Goal: Task Accomplishment & Management: Complete application form

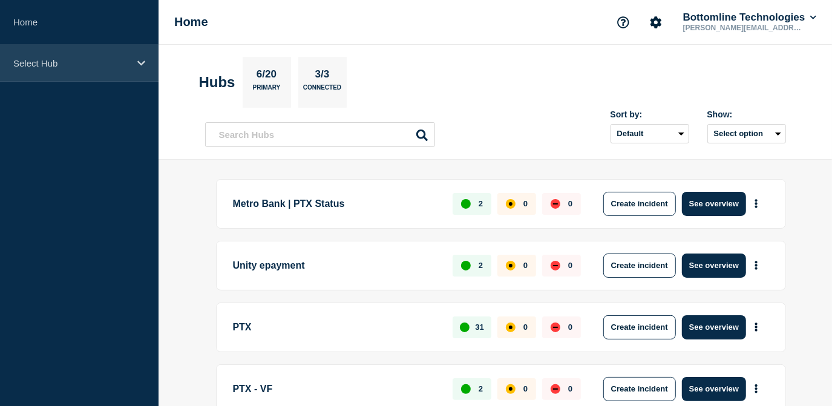
click at [111, 71] on div "Select Hub" at bounding box center [79, 63] width 159 height 37
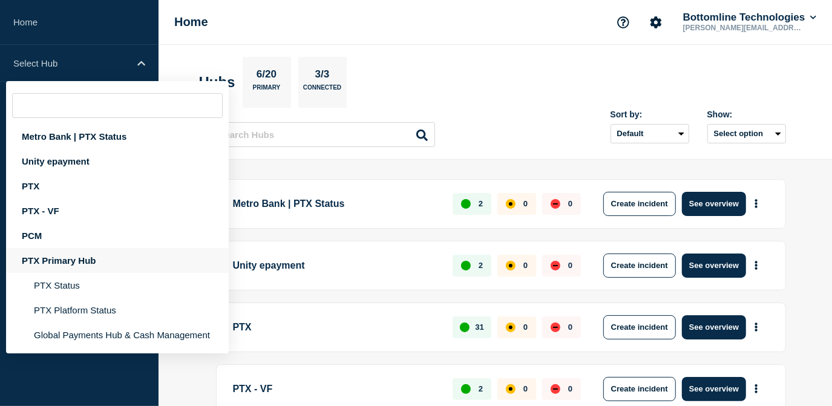
click at [75, 266] on div "PTX Primary Hub" at bounding box center [117, 260] width 223 height 25
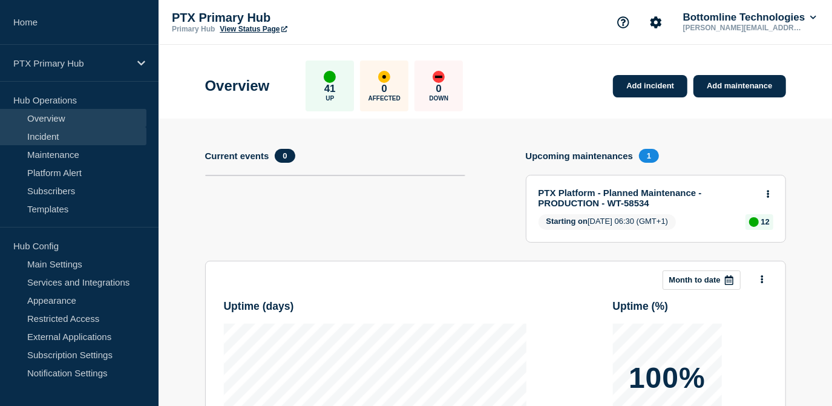
click at [50, 136] on link "Incident" at bounding box center [73, 136] width 146 height 18
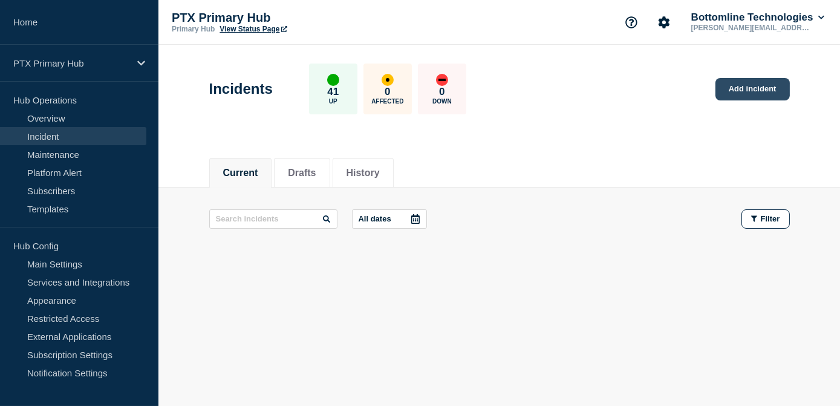
click at [747, 93] on link "Add incident" at bounding box center [753, 89] width 74 height 22
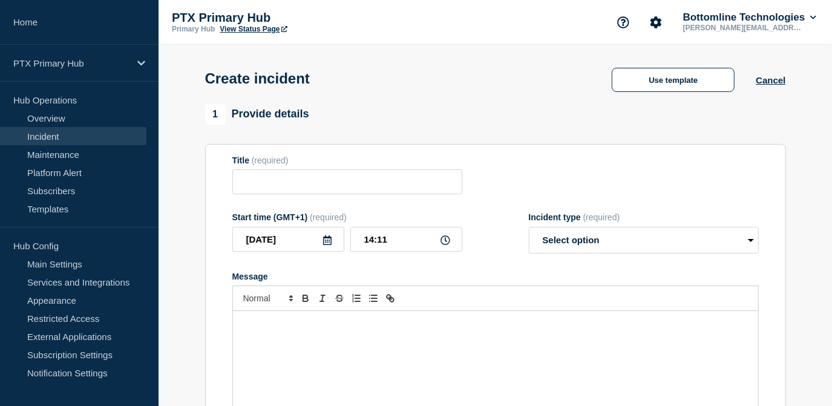
click at [263, 347] on div "Message" at bounding box center [495, 383] width 525 height 145
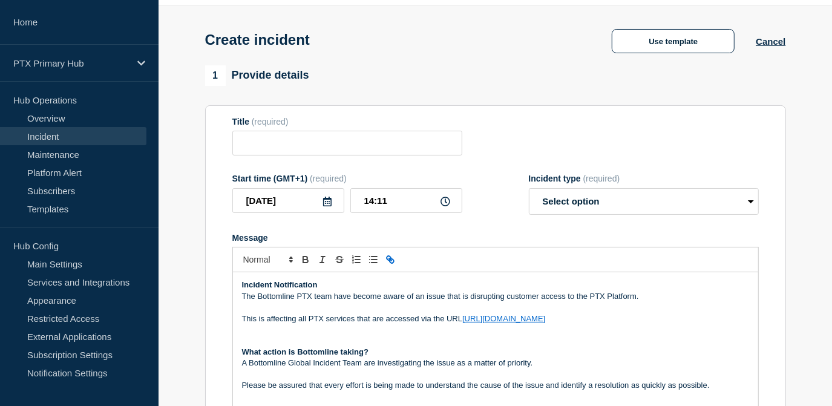
scroll to position [54, 0]
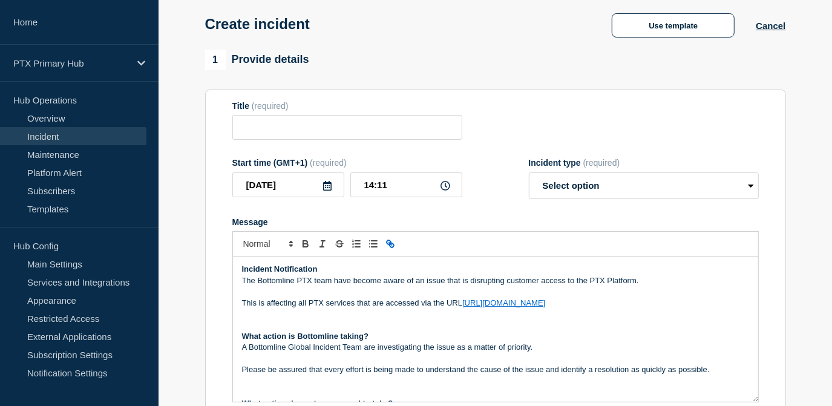
click at [242, 303] on p "This is affecting all PTX services that are accessed via the URL https://go.pt-…" at bounding box center [495, 303] width 507 height 11
click at [364, 126] on input "Title" at bounding box center [347, 127] width 230 height 25
paste input "PTX Platform - Service Disruption - PRODUCTION"
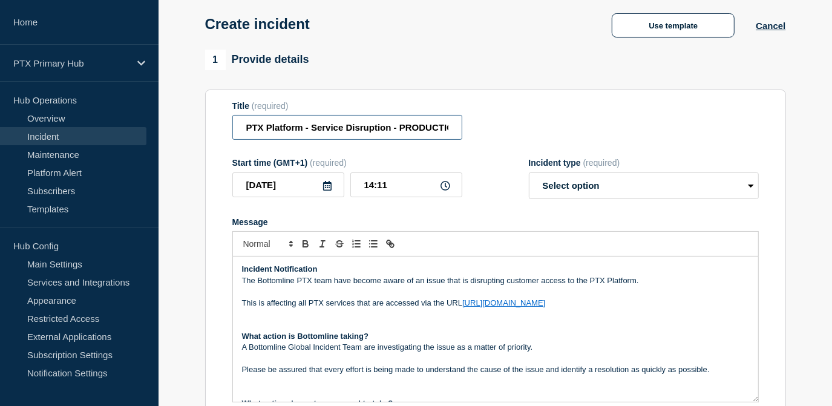
scroll to position [0, 11]
type input "PTX Platform - Service Disruption - PRODUCTION"
click at [555, 191] on select "Select option Investigating Identified Monitoring" at bounding box center [644, 185] width 230 height 27
select select "investigating"
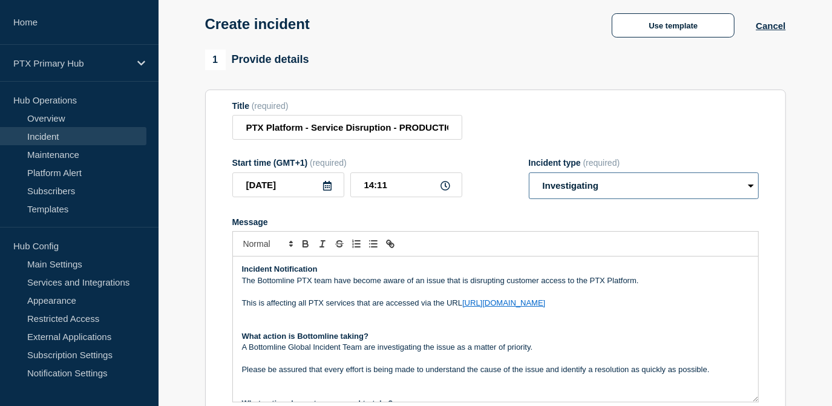
click at [529, 174] on select "Select option Investigating Identified Monitoring" at bounding box center [644, 185] width 230 height 27
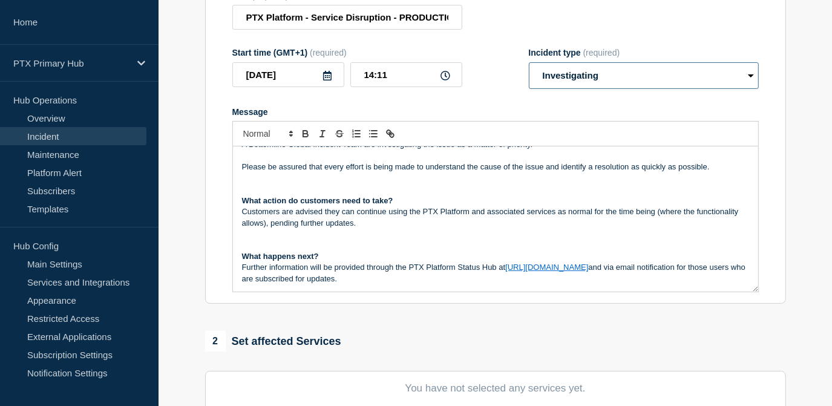
scroll to position [110, 0]
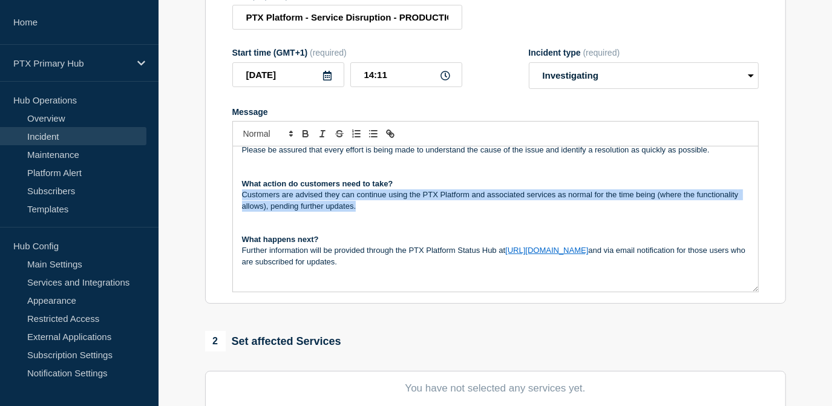
drag, startPoint x: 358, startPoint y: 205, endPoint x: 231, endPoint y: 195, distance: 128.0
click at [231, 195] on section "Title (required) PTX Platform - Service Disruption - PRODUCTION Start time (GMT…" at bounding box center [495, 141] width 581 height 325
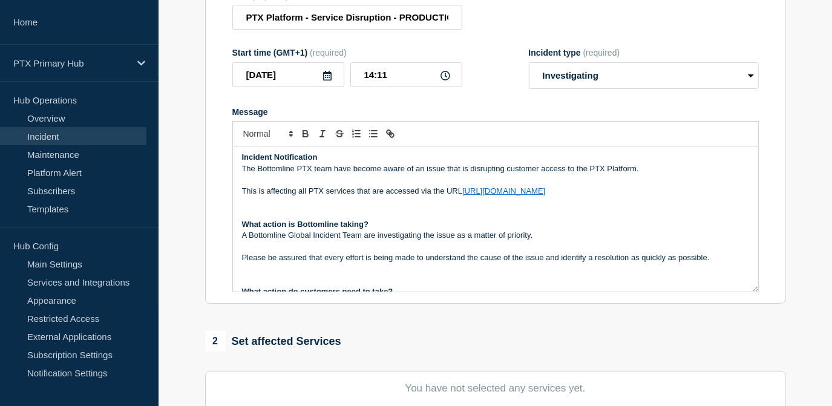
scroll to position [0, 0]
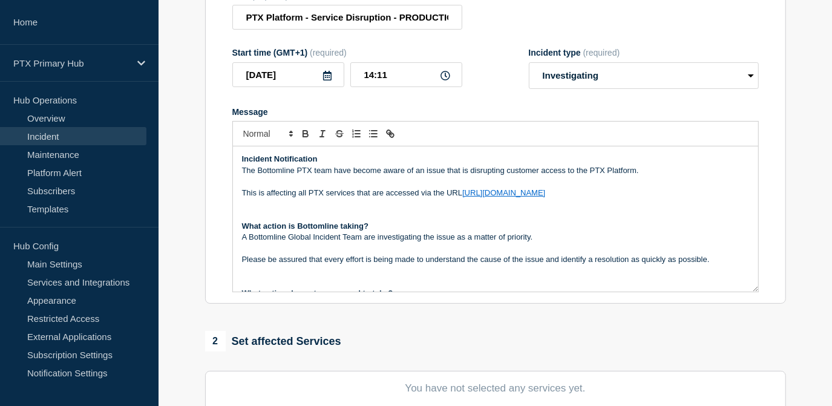
click at [537, 197] on p "This is affecting all PTX services that are accessed via the URL https://go.pt-…" at bounding box center [495, 193] width 507 height 11
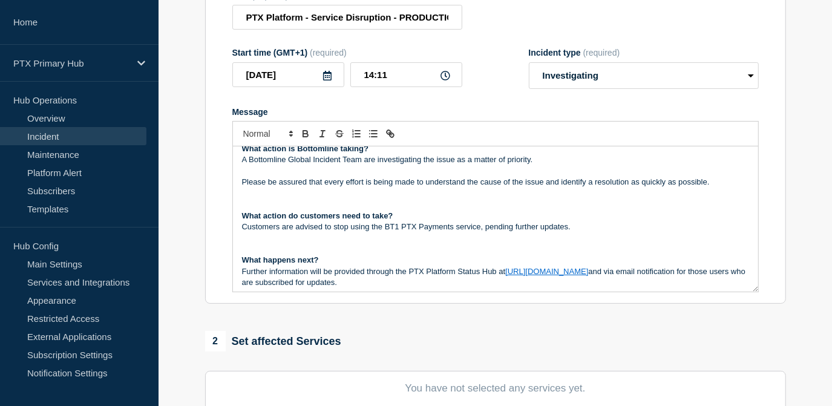
scroll to position [137, 0]
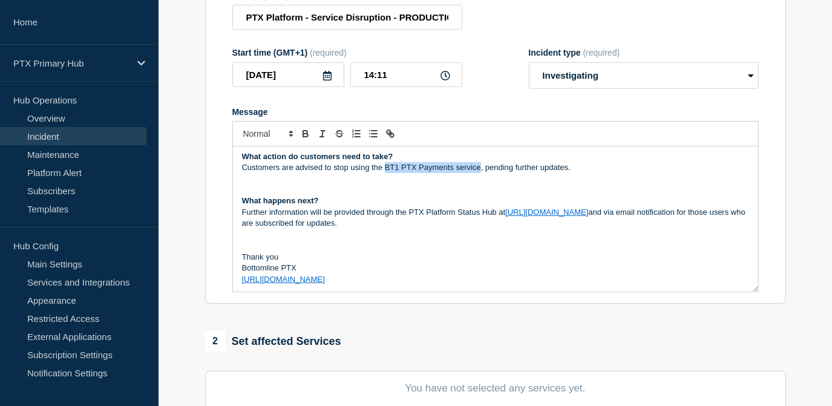
drag, startPoint x: 480, startPoint y: 168, endPoint x: 385, endPoint y: 168, distance: 95.0
click at [385, 168] on p "Customers are advised to stop using the BT1 PTX Payments service, pending furth…" at bounding box center [495, 167] width 507 height 11
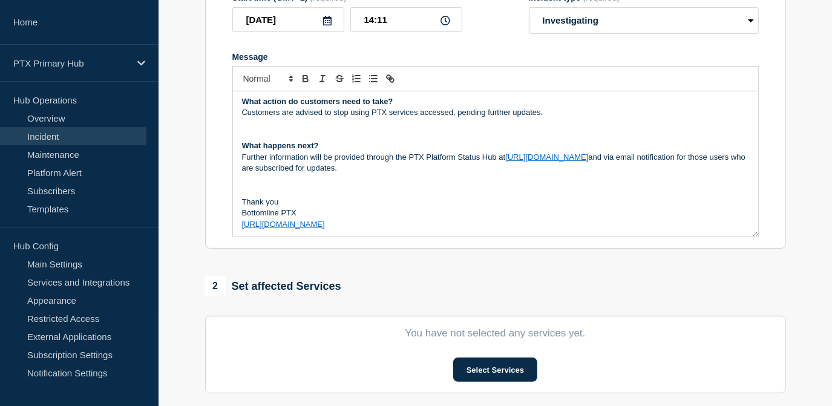
scroll to position [82, 0]
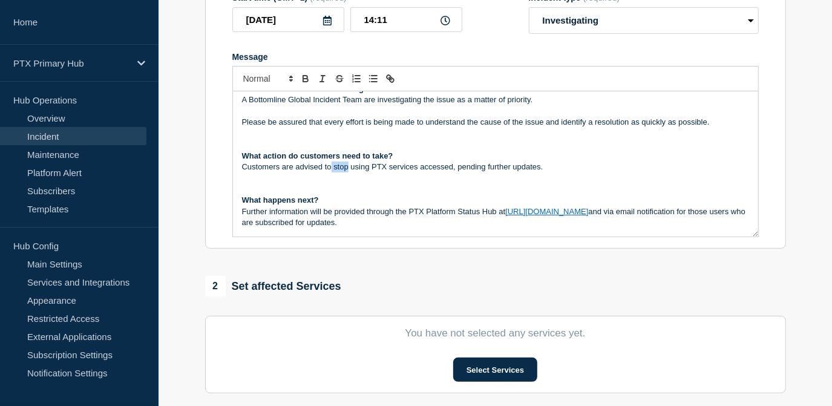
drag, startPoint x: 348, startPoint y: 169, endPoint x: 331, endPoint y: 171, distance: 17.1
click at [331, 171] on p "Customers are advised to stop using PTX services accessed, pending further upda…" at bounding box center [495, 167] width 507 height 11
click at [421, 169] on p "Customers are advised to STOP using PTX services accessed, pending further upda…" at bounding box center [495, 167] width 507 height 11
drag, startPoint x: 424, startPoint y: 169, endPoint x: 376, endPoint y: 171, distance: 47.8
click at [376, 171] on p "Customers are advised to STOP using PTX services accessed, pending further upda…" at bounding box center [495, 167] width 507 height 11
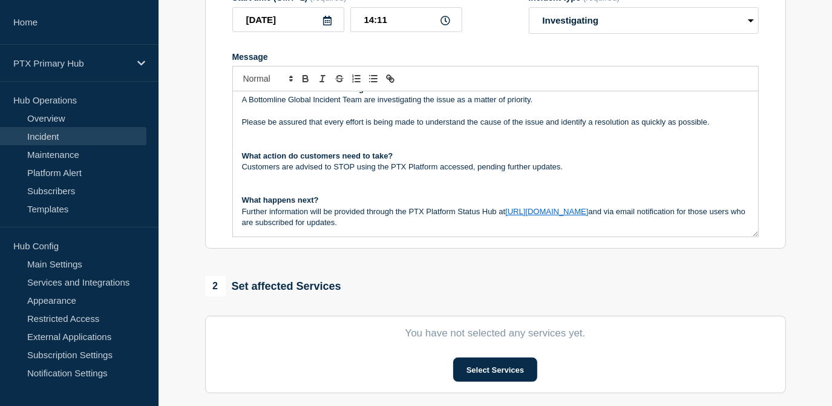
click at [473, 168] on p "Customers are advised to STOP using the PTX Platform accessed, pending further …" at bounding box center [495, 167] width 507 height 11
click at [469, 168] on p "Customers are advised to STOP using the PTX Platform accessed, pending further …" at bounding box center [495, 167] width 507 height 11
drag, startPoint x: 472, startPoint y: 168, endPoint x: 443, endPoint y: 171, distance: 29.1
click at [443, 171] on p "Customers are advised to STOP using the PTX Platform accessed, pending further …" at bounding box center [495, 167] width 507 height 11
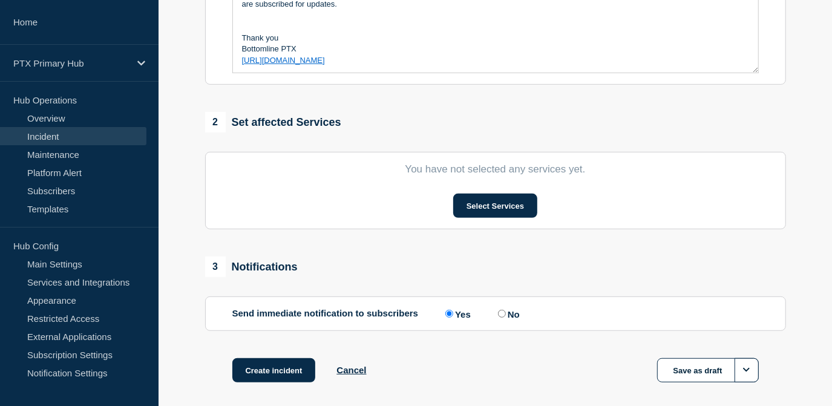
scroll to position [385, 0]
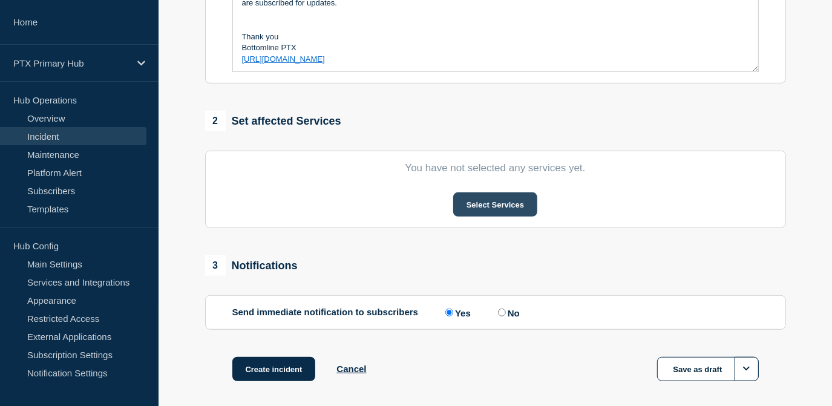
click at [487, 204] on button "Select Services" at bounding box center [495, 204] width 84 height 24
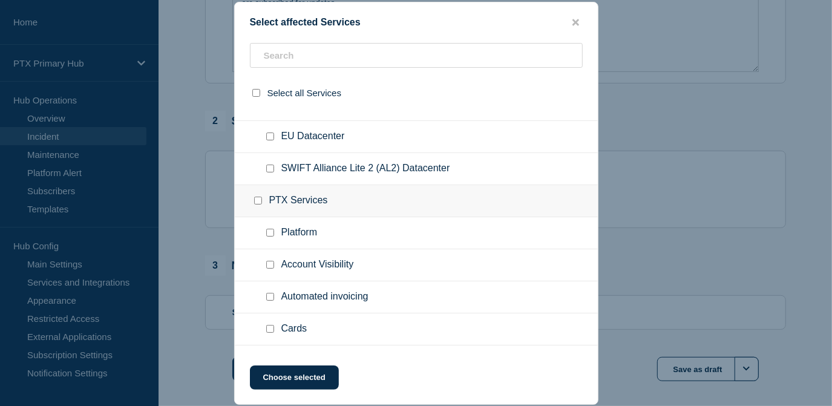
scroll to position [275, 0]
click at [271, 235] on input "Platform checkbox" at bounding box center [270, 235] width 8 height 8
checkbox input "true"
click at [270, 265] on input "Account Visibility checkbox" at bounding box center [270, 267] width 8 height 8
checkbox input "true"
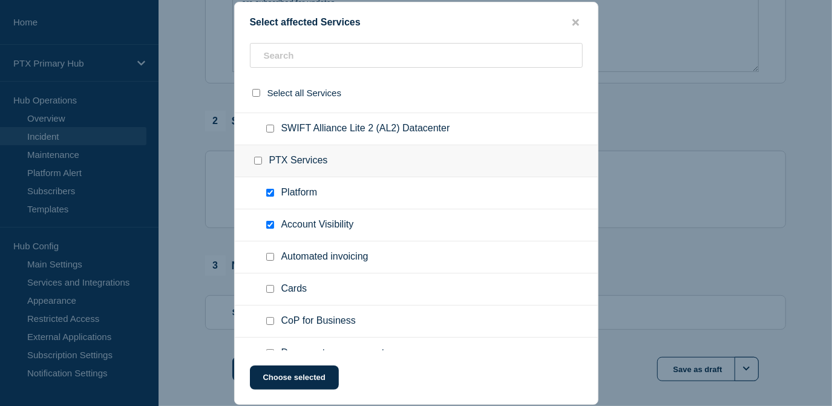
scroll to position [385, 0]
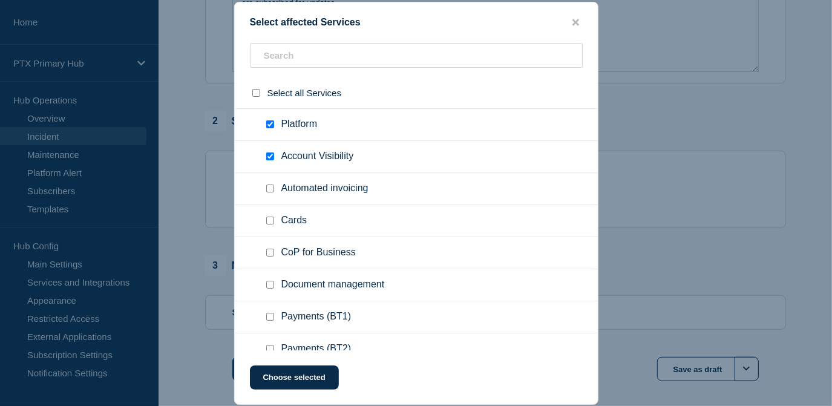
click at [267, 254] on input "CoP for Business checkbox" at bounding box center [270, 253] width 8 height 8
checkbox input "true"
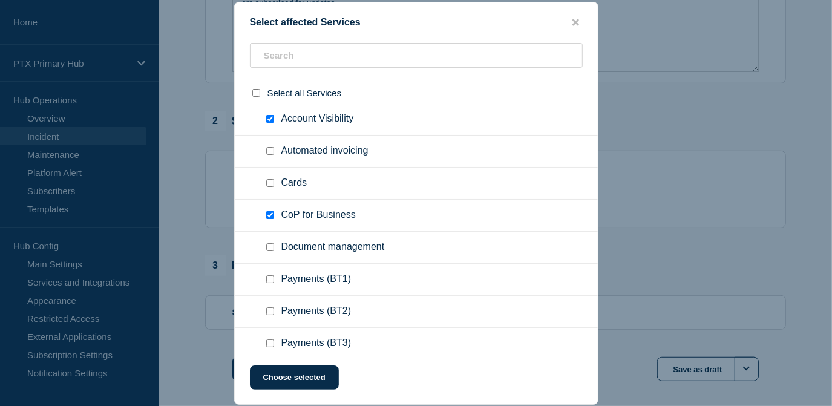
scroll to position [495, 0]
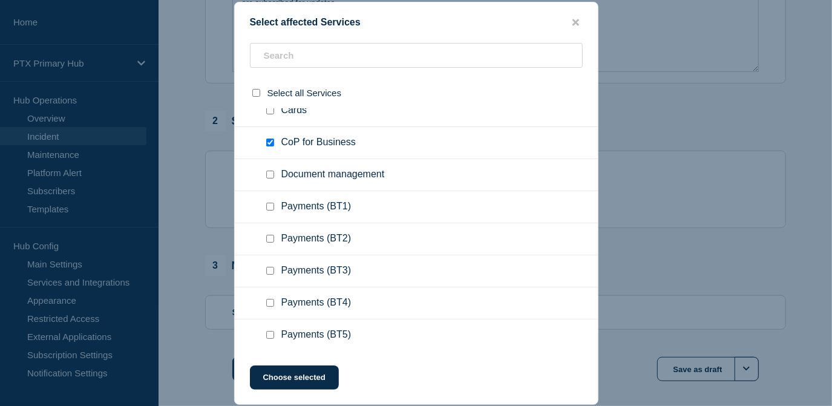
click at [272, 177] on input "Document management checkbox" at bounding box center [270, 175] width 8 height 8
checkbox input "true"
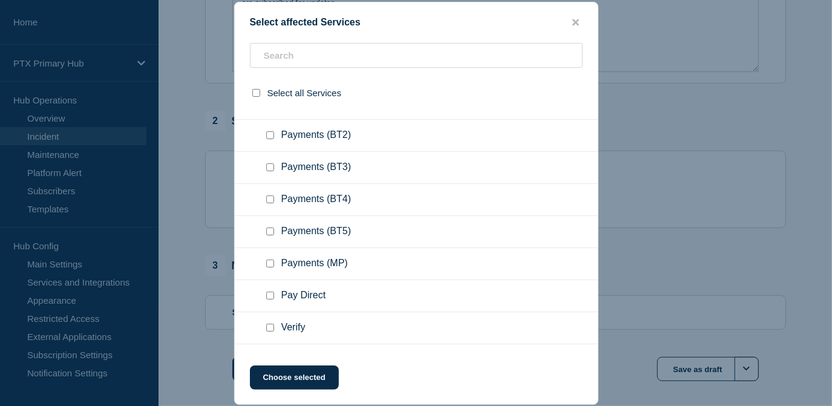
scroll to position [605, 0]
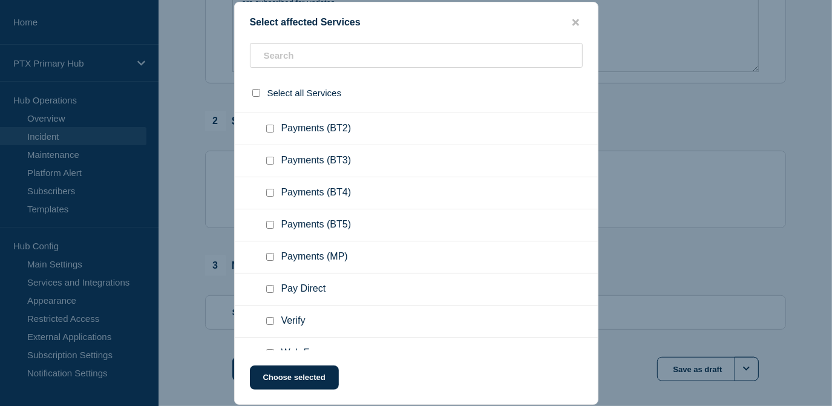
click at [273, 159] on input "Payments (BT3) checkbox" at bounding box center [270, 161] width 8 height 8
checkbox input "true"
click at [268, 194] on input "Payments (BT4) checkbox" at bounding box center [270, 193] width 8 height 8
checkbox input "true"
click at [268, 226] on input "Payments (BT5) checkbox" at bounding box center [270, 225] width 8 height 8
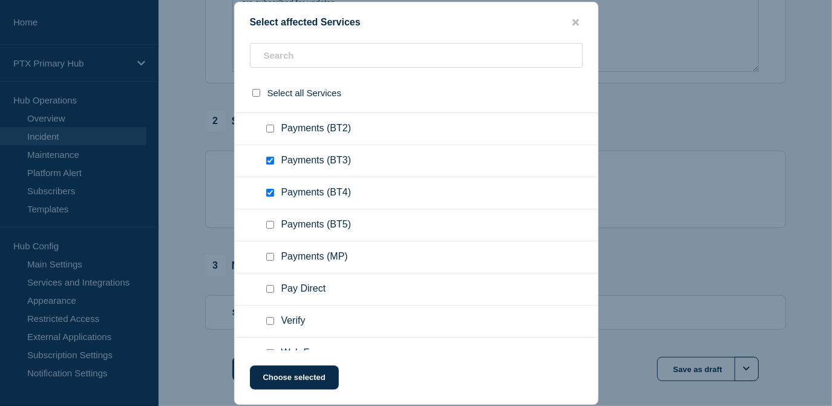
checkbox input "true"
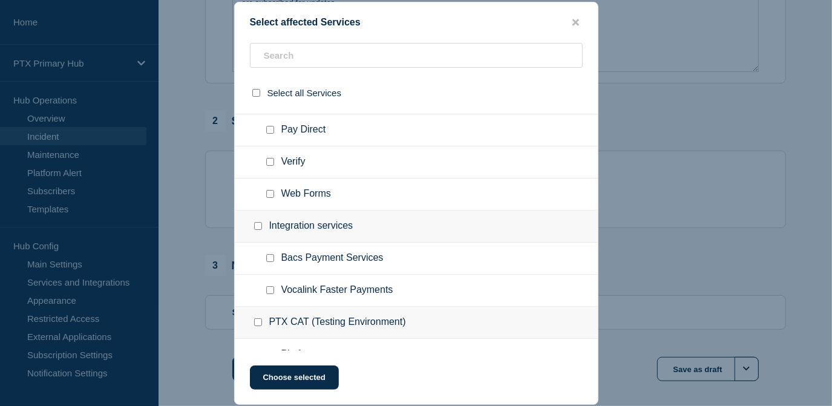
scroll to position [770, 0]
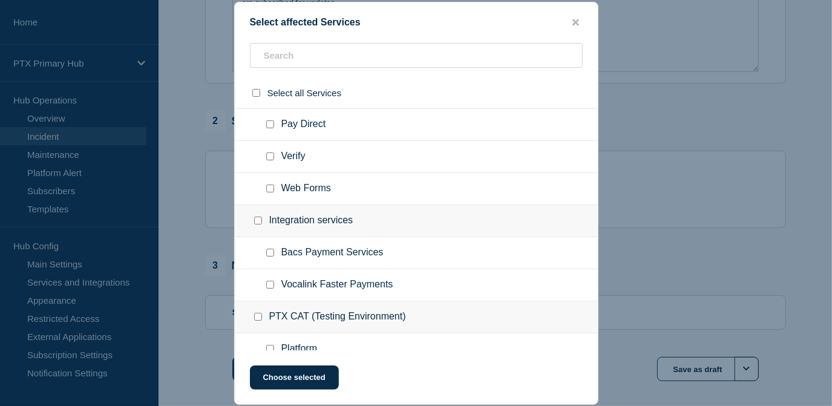
click at [270, 191] on input "Web Forms checkbox" at bounding box center [270, 189] width 8 height 8
checkbox input "true"
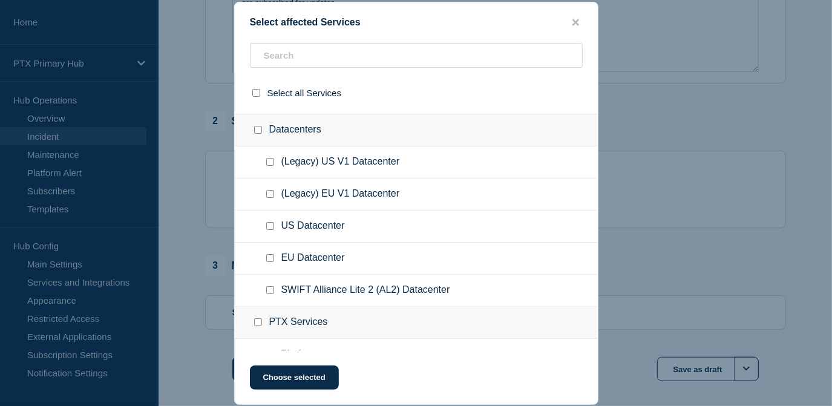
scroll to position [220, 0]
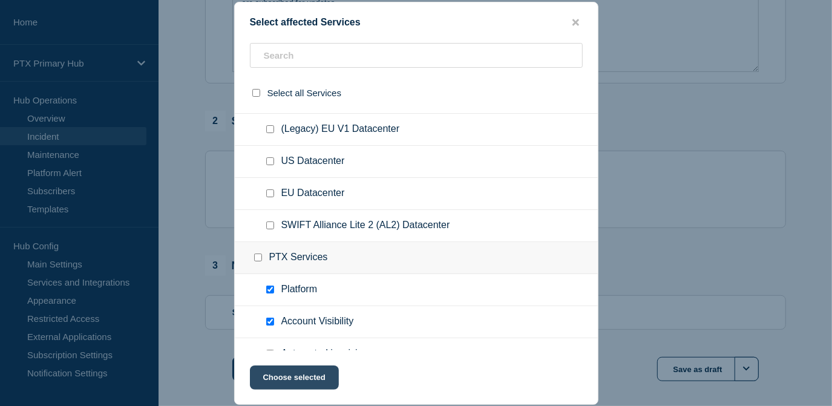
click at [304, 382] on button "Choose selected" at bounding box center [294, 377] width 89 height 24
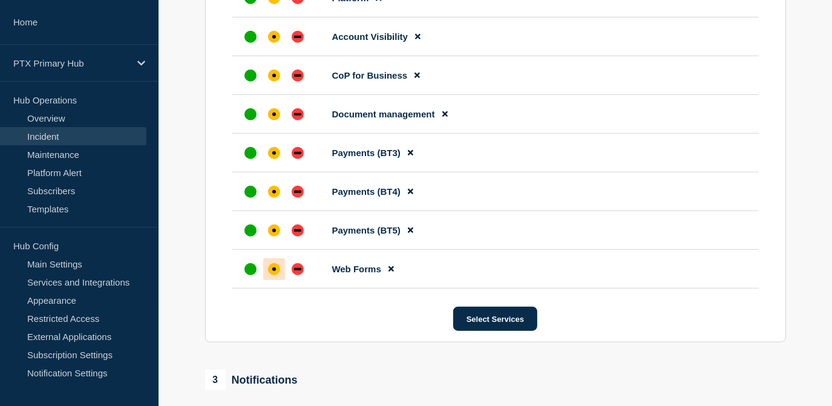
click at [277, 275] on div "affected" at bounding box center [274, 269] width 12 height 12
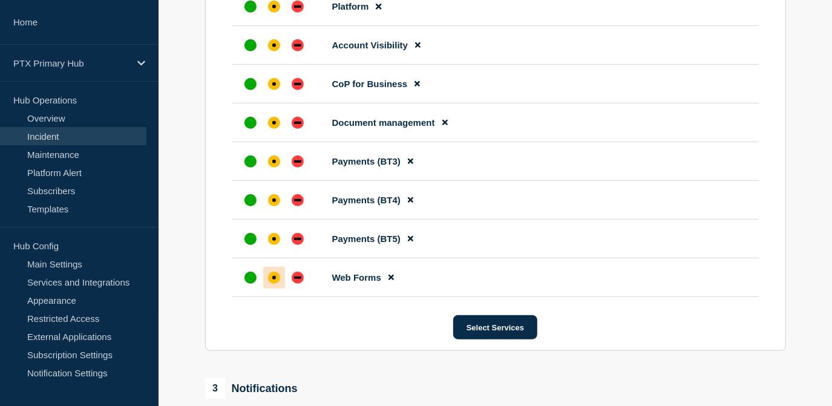
scroll to position [613, 0]
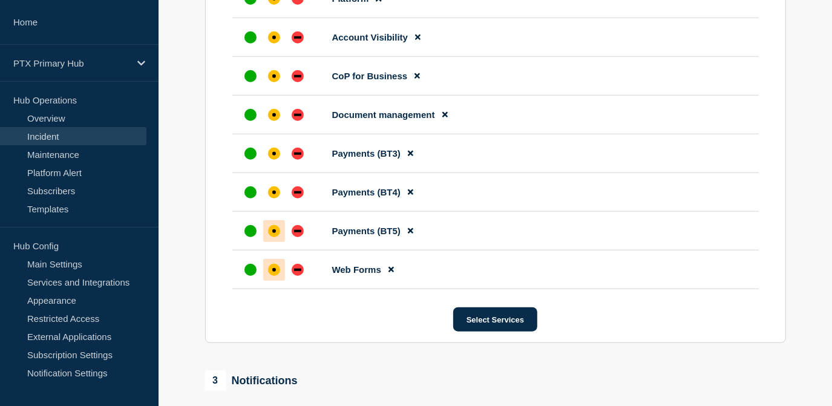
click at [280, 231] on div at bounding box center [274, 231] width 22 height 22
click at [275, 198] on div "affected" at bounding box center [274, 192] width 12 height 12
click at [275, 160] on div "affected" at bounding box center [274, 154] width 12 height 12
click at [273, 129] on li "Document management" at bounding box center [495, 115] width 526 height 39
click at [274, 120] on div "affected" at bounding box center [274, 115] width 12 height 12
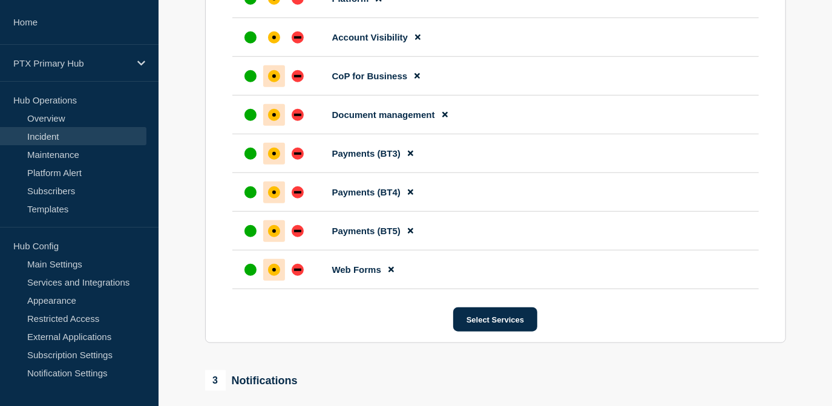
click at [274, 74] on div "affected" at bounding box center [274, 76] width 12 height 12
click at [279, 46] on div at bounding box center [274, 38] width 22 height 22
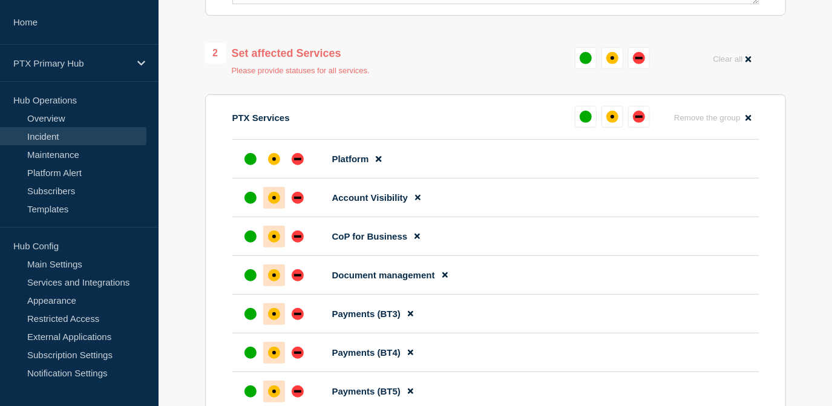
scroll to position [448, 0]
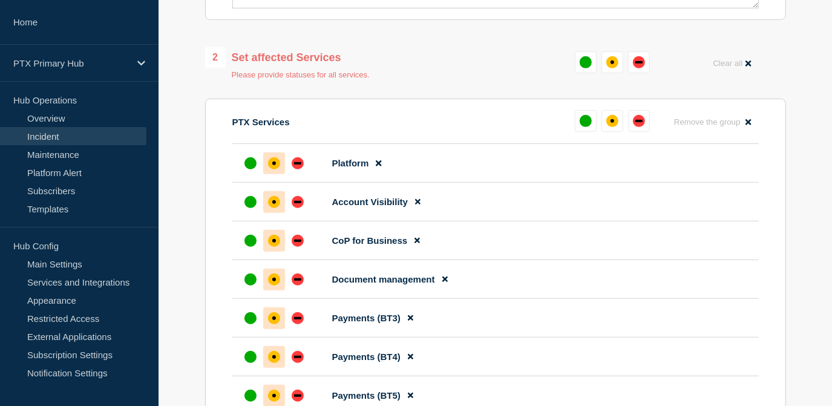
click at [271, 166] on div "affected" at bounding box center [274, 163] width 12 height 12
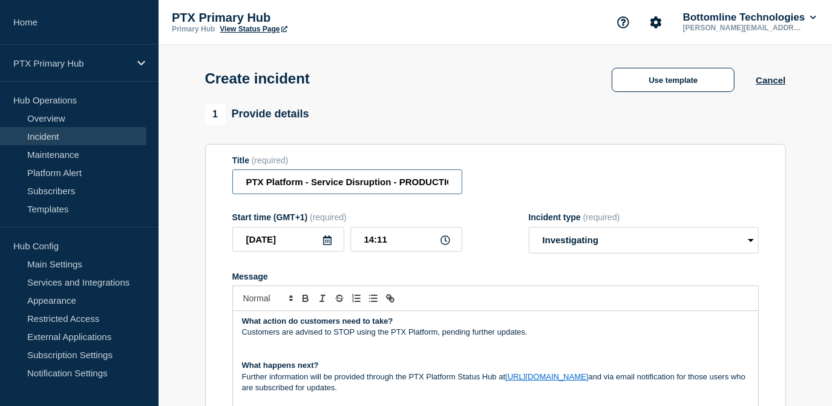
scroll to position [0, 11]
drag, startPoint x: 414, startPoint y: 195, endPoint x: 506, endPoint y: 194, distance: 92.6
click at [506, 194] on div "Title (required) PTX Platform - Service Disruption - PRODUCTION" at bounding box center [495, 174] width 526 height 39
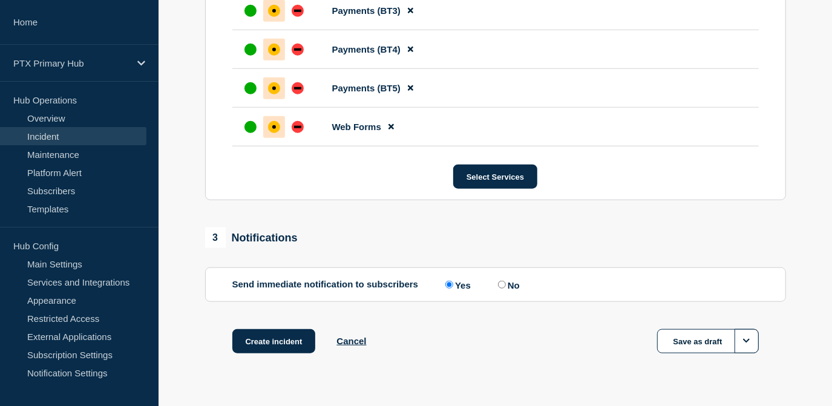
scroll to position [770, 0]
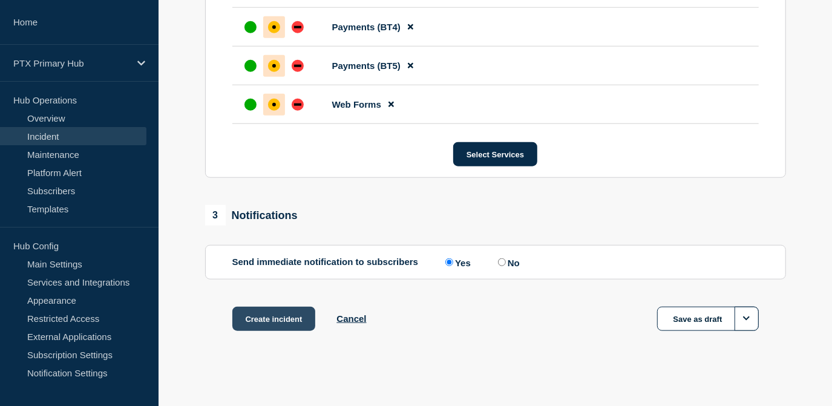
click at [279, 325] on button "Create incident" at bounding box center [273, 319] width 83 height 24
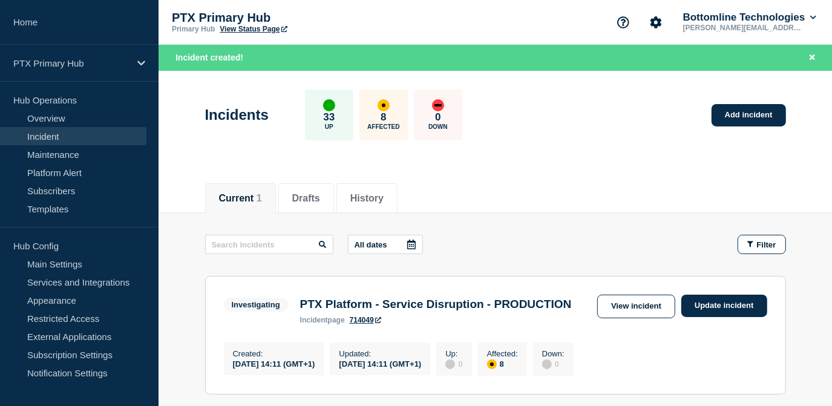
scroll to position [165, 0]
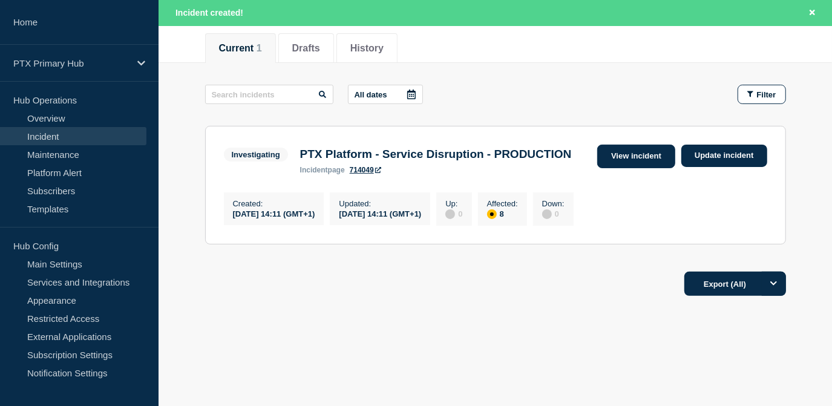
click at [625, 145] on link "View incident" at bounding box center [636, 157] width 78 height 24
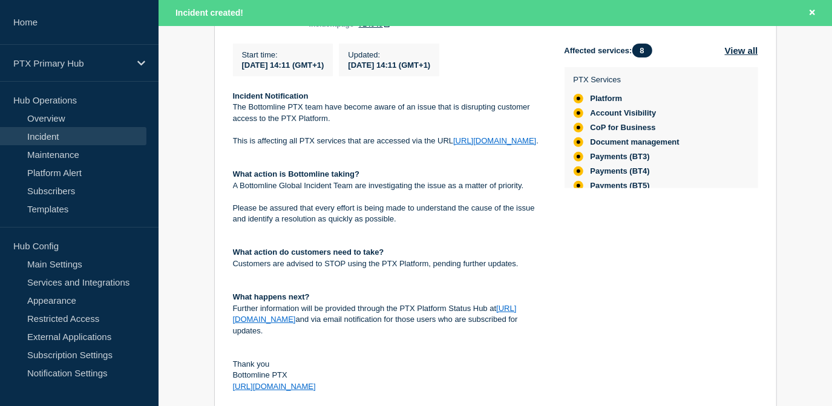
scroll to position [168, 0]
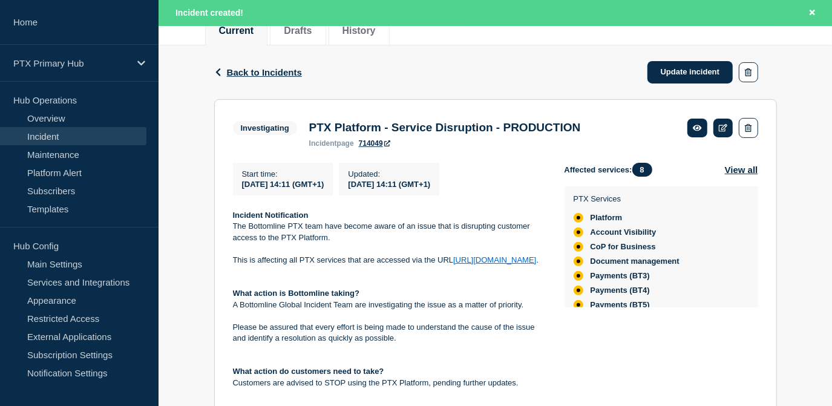
drag, startPoint x: 356, startPoint y: 342, endPoint x: 232, endPoint y: 221, distance: 174.1
click at [232, 221] on section "Investigating PTX Platform - Service Disruption - PRODUCTION incident page 7140…" at bounding box center [495, 314] width 563 height 431
copy div "Incident Notification The Bottomline PTX team have become aware of an issue tha…"
click at [385, 243] on p "The Bottomline PTX team have become aware of an issue that is disrupting custom…" at bounding box center [389, 232] width 312 height 22
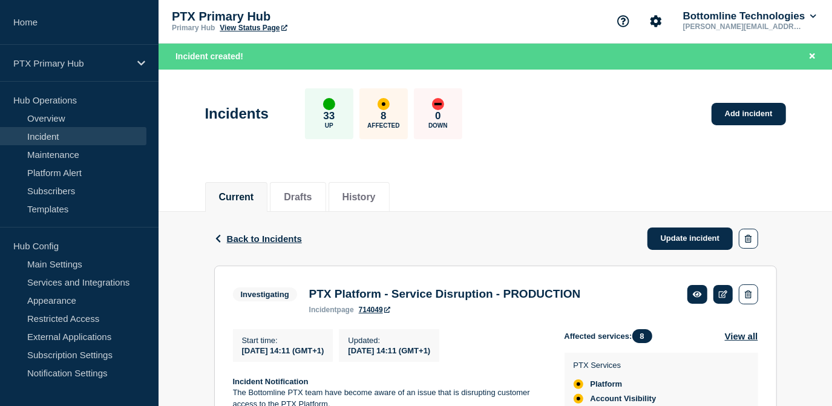
scroll to position [0, 0]
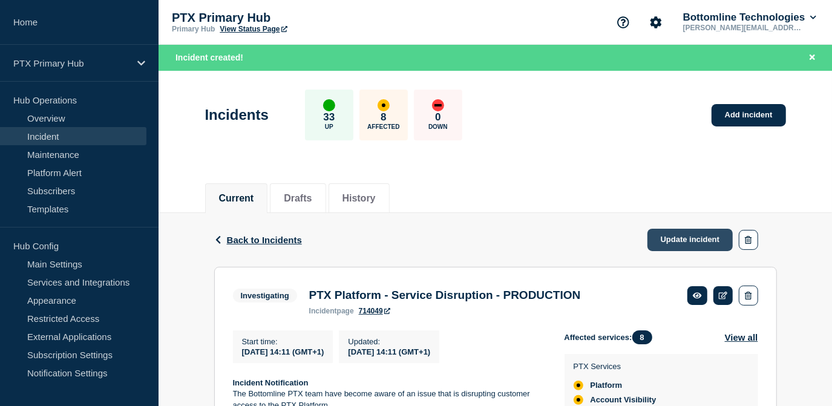
click at [668, 238] on link "Update incident" at bounding box center [690, 240] width 86 height 22
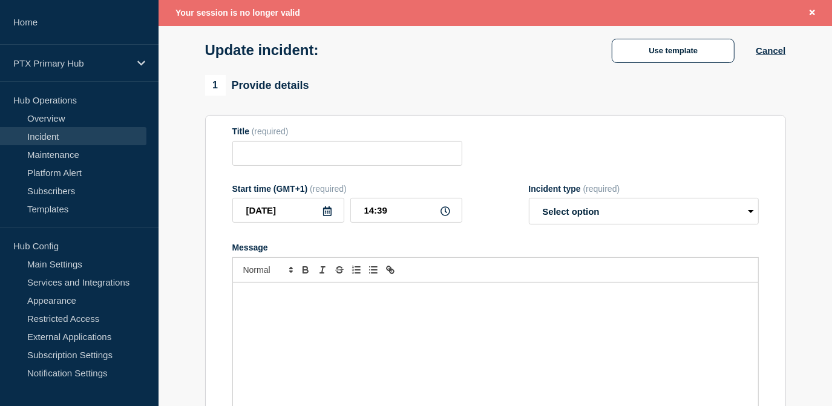
scroll to position [15, 0]
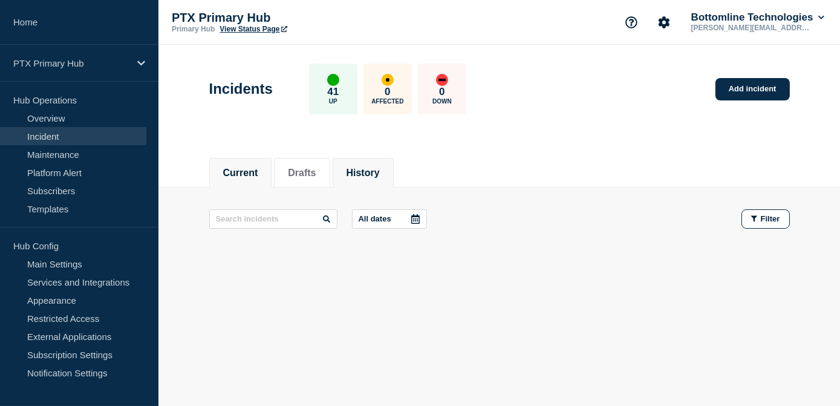
click at [376, 179] on li "History" at bounding box center [363, 173] width 61 height 30
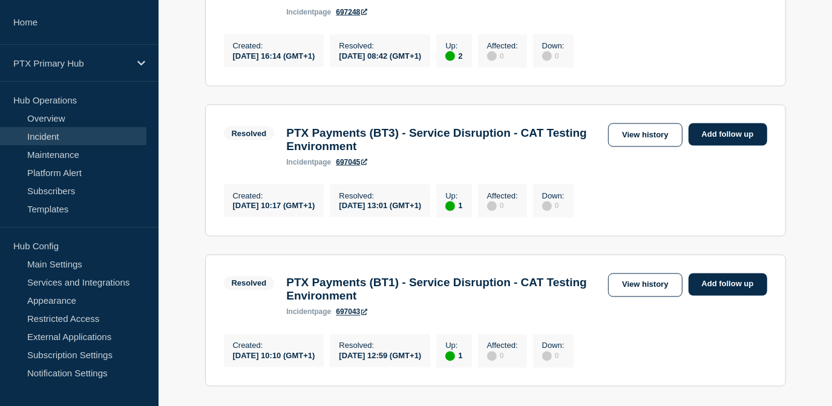
scroll to position [1540, 0]
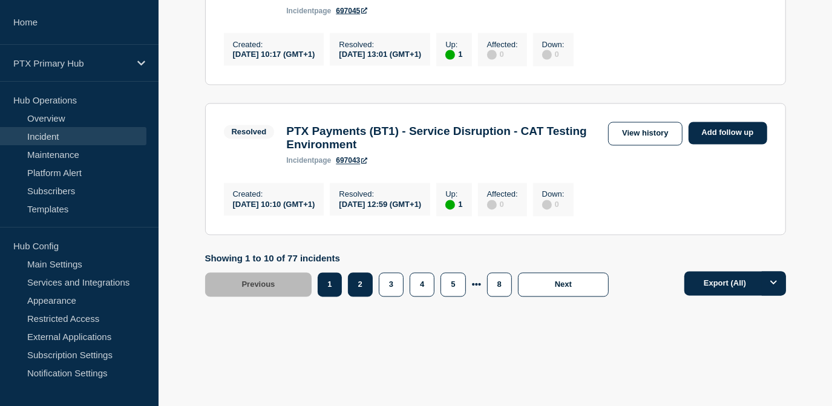
click at [362, 297] on button "2" at bounding box center [360, 285] width 25 height 24
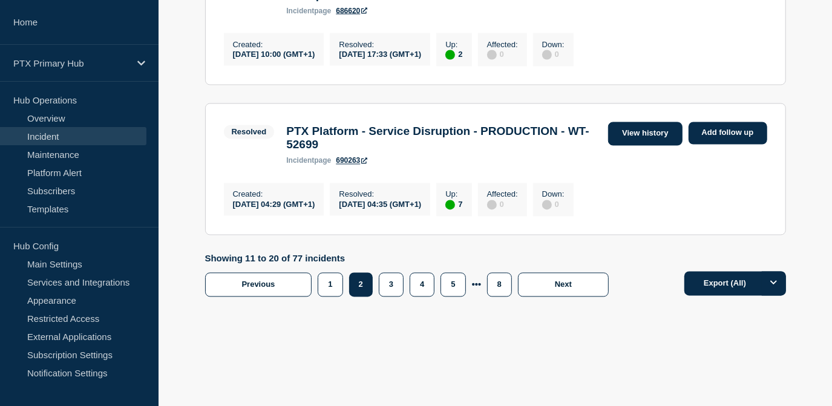
click at [632, 145] on link "View history" at bounding box center [645, 134] width 74 height 24
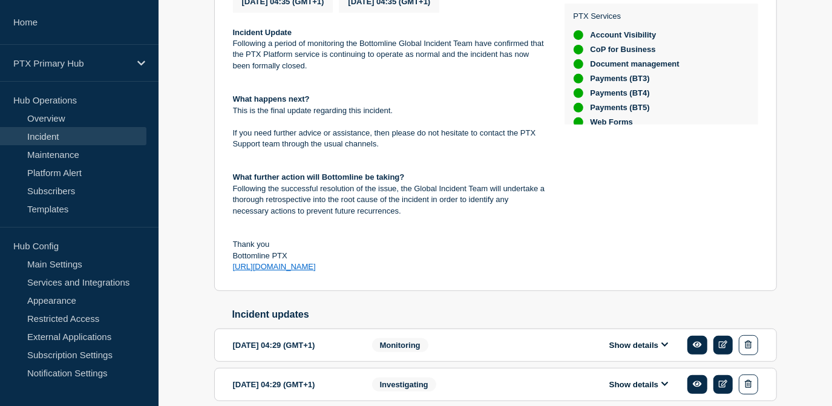
scroll to position [399, 0]
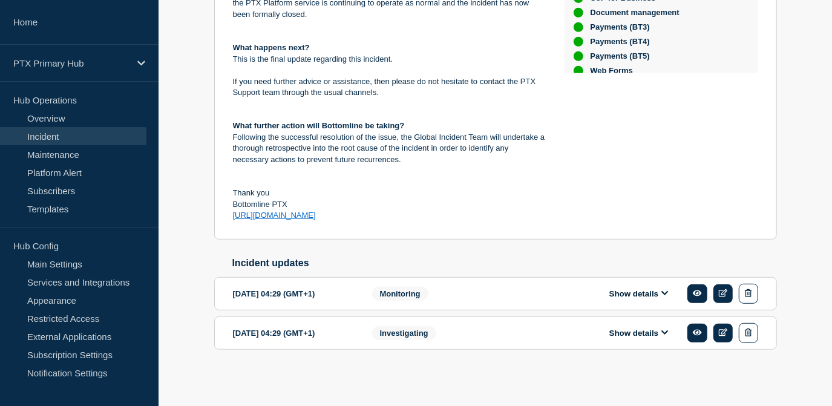
click at [622, 330] on button "Show details" at bounding box center [639, 333] width 67 height 10
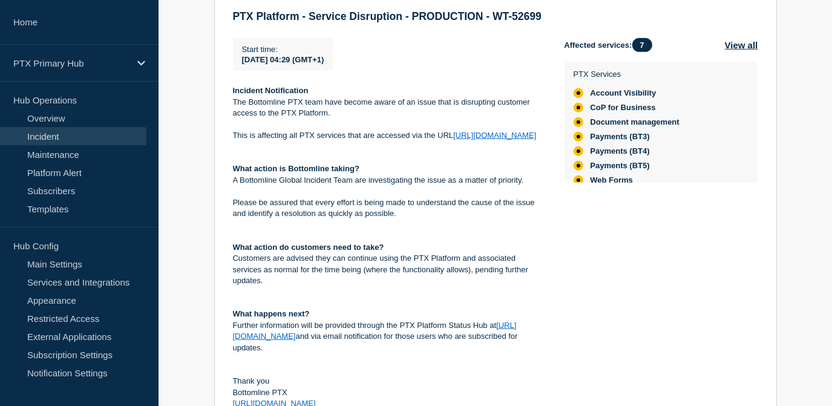
scroll to position [710, 0]
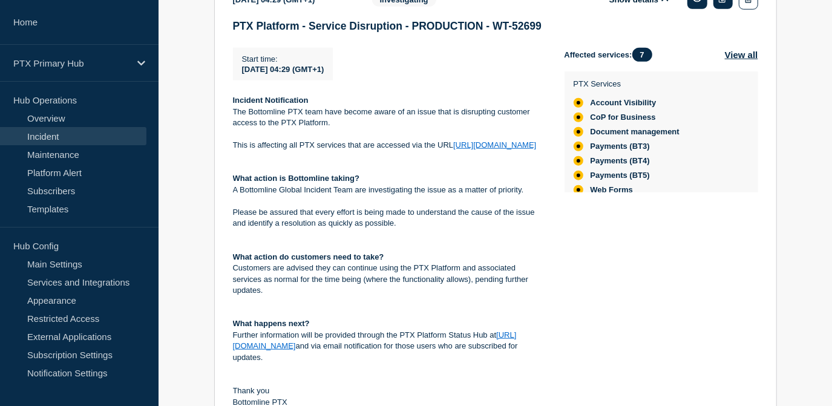
drag, startPoint x: 350, startPoint y: 335, endPoint x: 227, endPoint y: 128, distance: 240.6
click at [227, 128] on section "[DATE] 04:29 (GMT+1) Show details Investigating PTX Platform - Service Disrupti…" at bounding box center [495, 209] width 563 height 453
copy div "Incident Notification The Bottomline PTX team have become aware of an issue tha…"
click at [495, 33] on h3 "PTX Platform - Service Disruption - PRODUCTION - WT-52699" at bounding box center [495, 26] width 525 height 13
drag, startPoint x: 482, startPoint y: 47, endPoint x: 214, endPoint y: 47, distance: 268.0
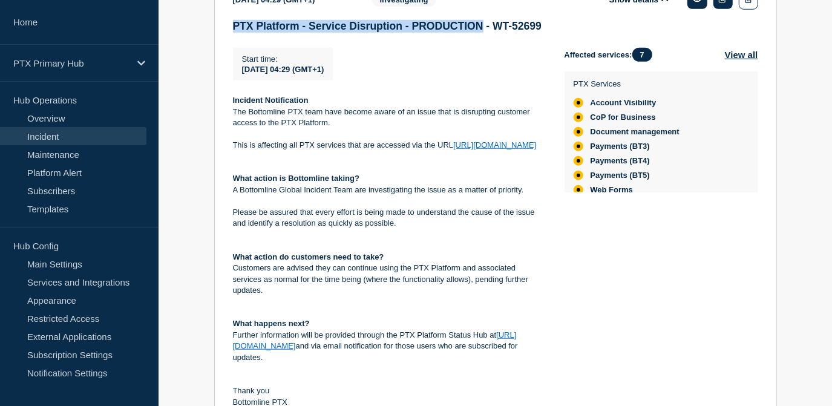
click at [214, 47] on section "[DATE] 04:29 (GMT+1) Show details Investigating PTX Platform - Service Disrupti…" at bounding box center [495, 209] width 563 height 453
copy h3 "PTX Platform - Service Disruption - PRODUCTION"
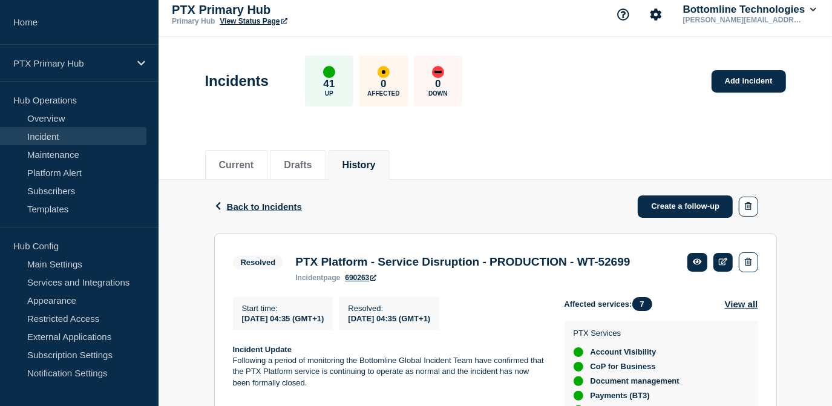
scroll to position [0, 0]
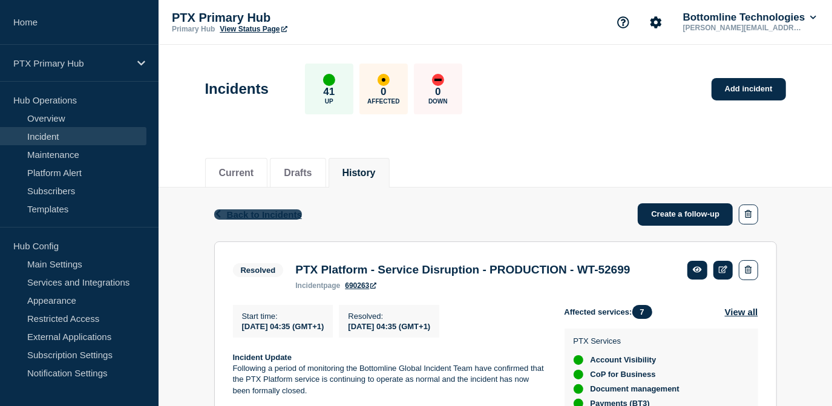
click at [258, 212] on span "Back to Incidents" at bounding box center [264, 214] width 75 height 10
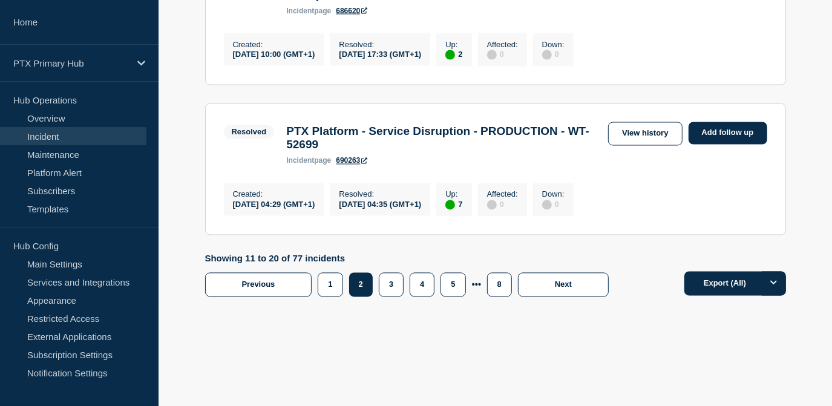
scroll to position [1555, 0]
click at [390, 291] on button "3" at bounding box center [391, 285] width 25 height 24
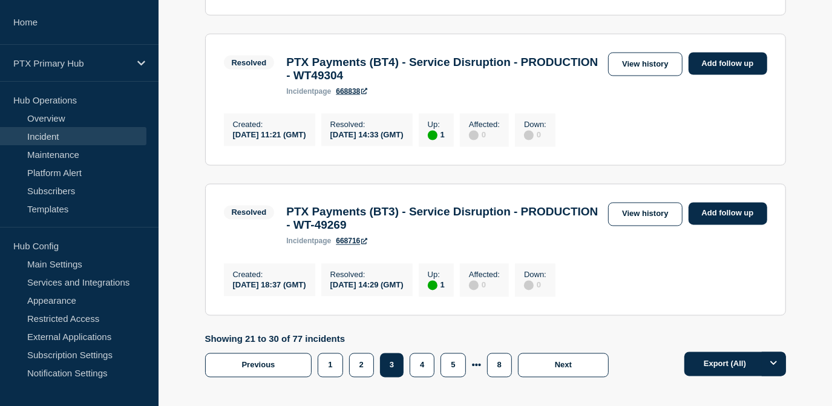
scroll to position [1555, 0]
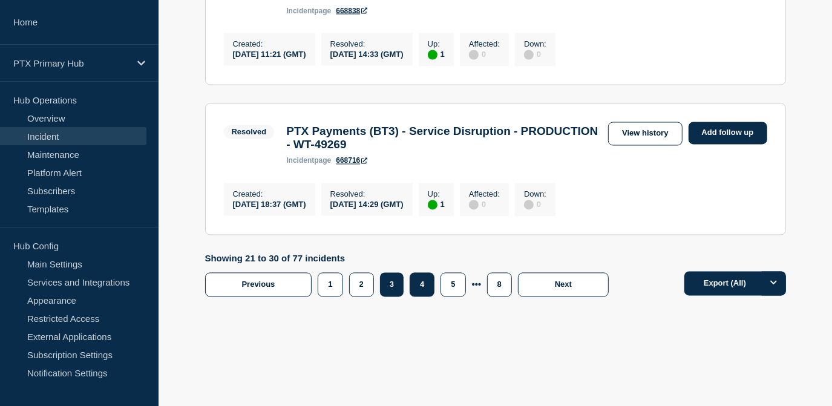
click at [424, 283] on button "4" at bounding box center [422, 285] width 25 height 24
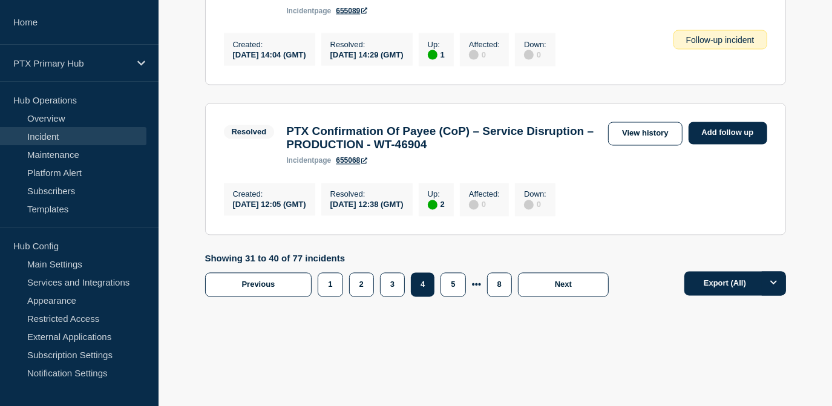
scroll to position [1555, 0]
click at [451, 288] on button "5" at bounding box center [452, 285] width 25 height 24
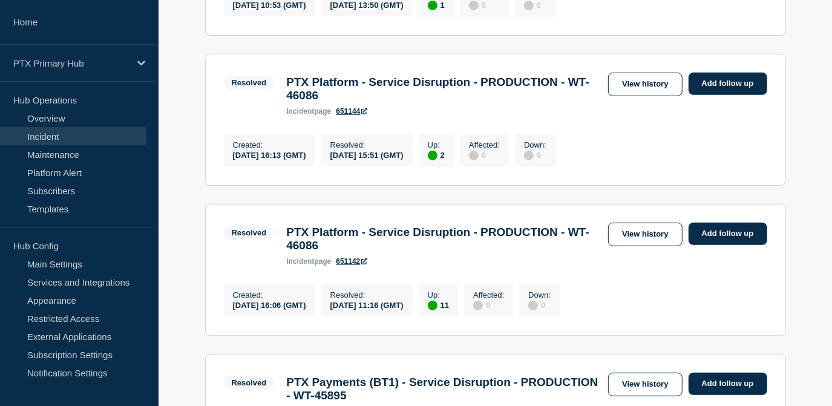
scroll to position [329, 0]
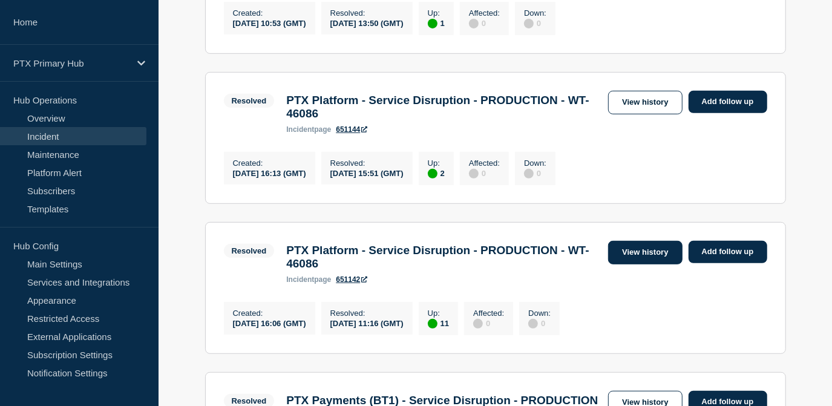
click at [627, 264] on link "View history" at bounding box center [645, 253] width 74 height 24
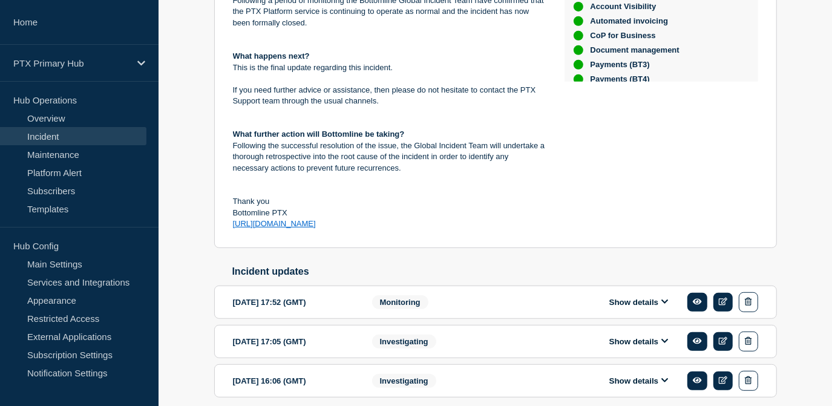
scroll to position [437, 0]
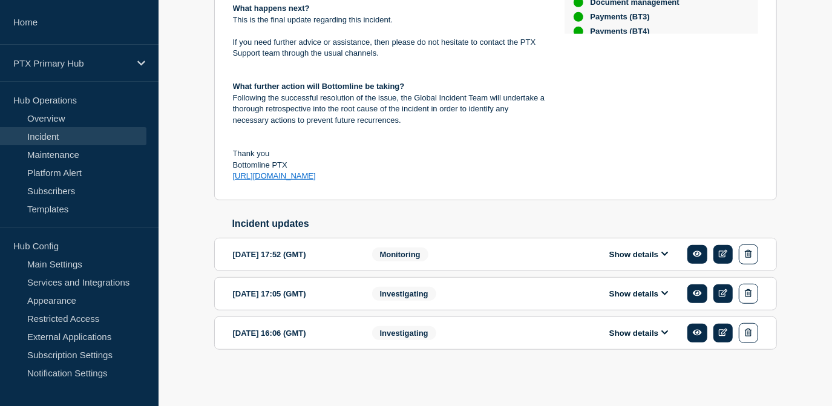
click at [627, 331] on button "Show details" at bounding box center [639, 333] width 67 height 10
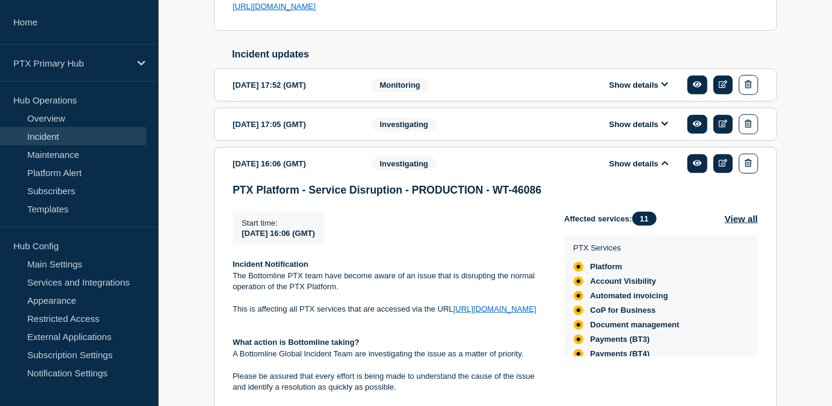
scroll to position [474, 0]
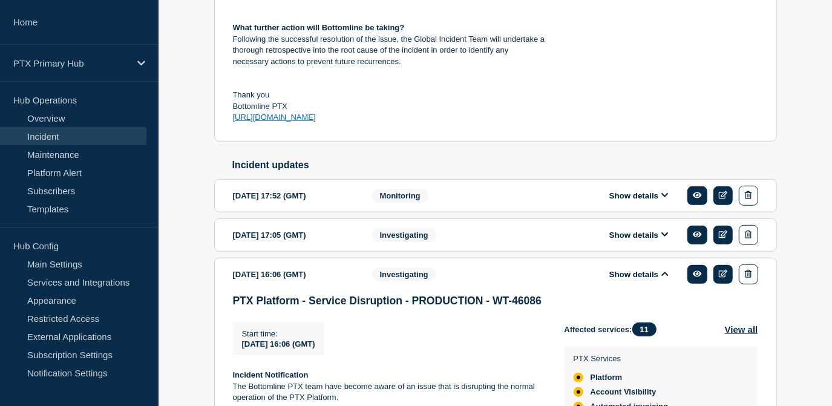
click at [446, 245] on div "Investigating" at bounding box center [445, 235] width 147 height 20
click at [627, 240] on button "Show details" at bounding box center [639, 235] width 67 height 10
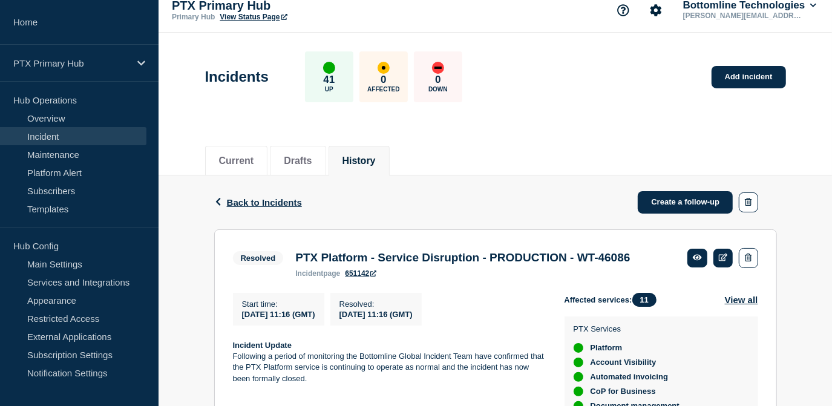
scroll to position [0, 0]
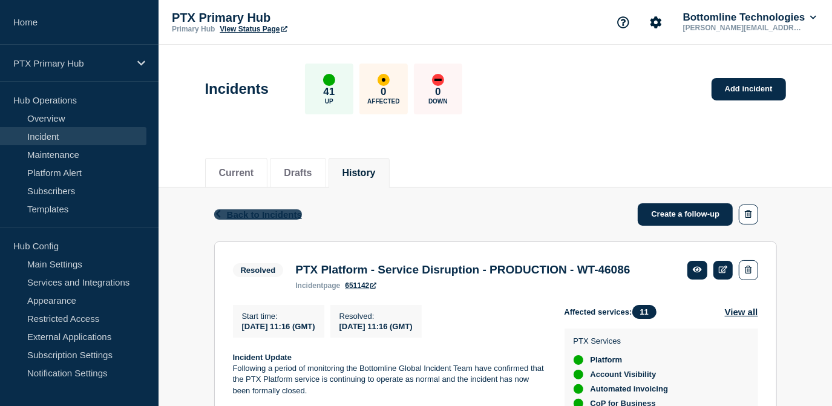
click at [267, 215] on span "Back to Incidents" at bounding box center [264, 214] width 75 height 10
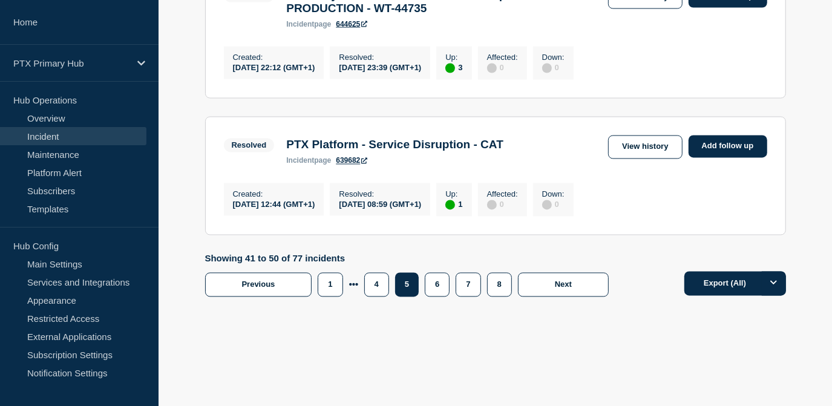
scroll to position [1539, 0]
click at [441, 286] on button "6" at bounding box center [437, 285] width 25 height 24
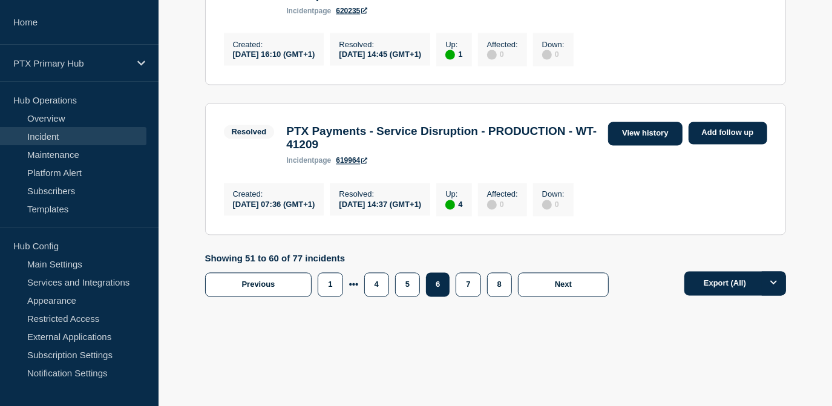
click at [617, 125] on link "View history" at bounding box center [645, 134] width 74 height 24
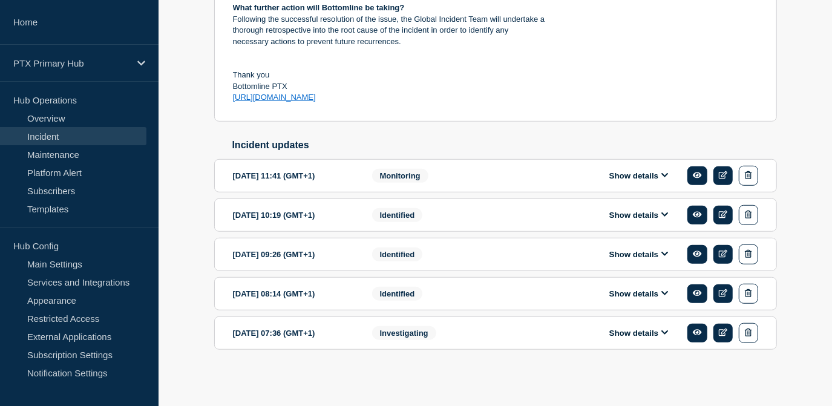
scroll to position [515, 0]
click at [626, 330] on button "Show details" at bounding box center [639, 333] width 67 height 10
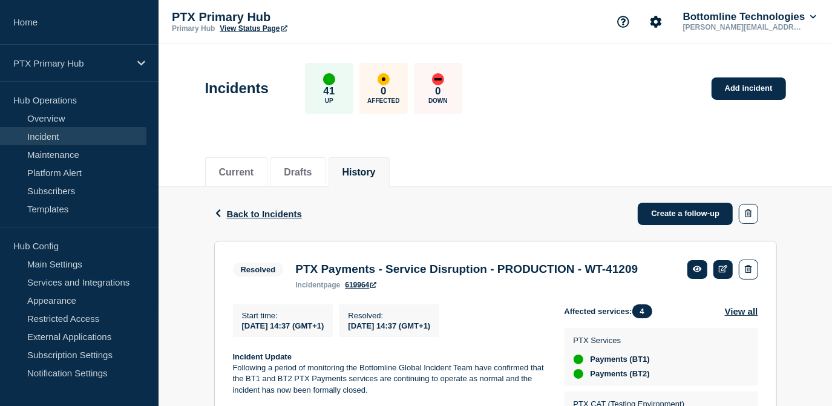
scroll to position [0, 0]
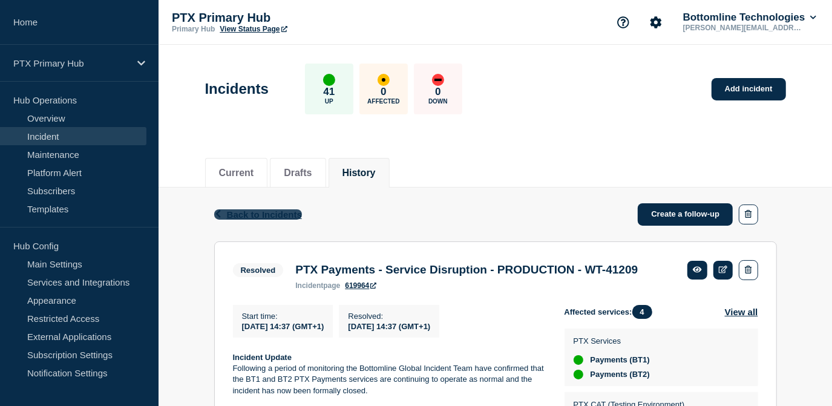
click at [263, 210] on span "Back to Incidents" at bounding box center [264, 214] width 75 height 10
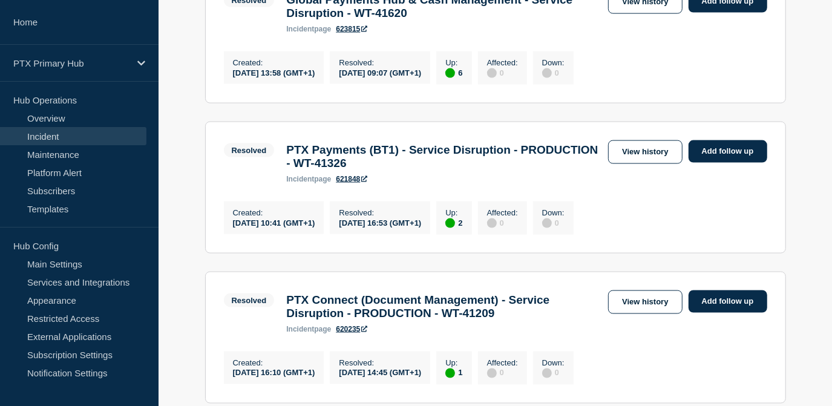
scroll to position [1155, 0]
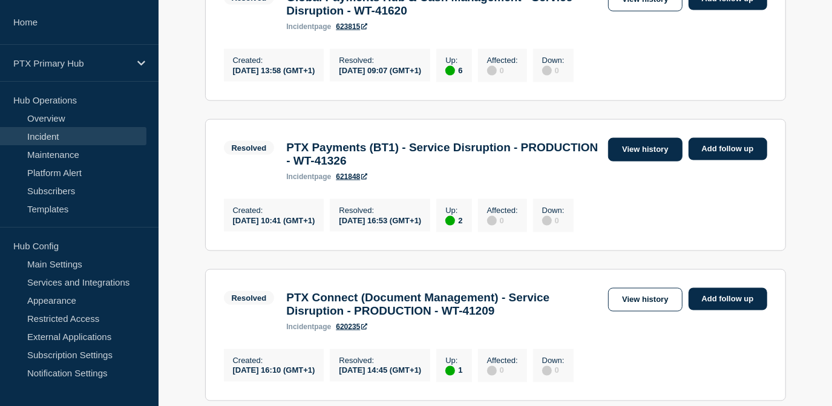
click at [616, 162] on link "View history" at bounding box center [645, 150] width 74 height 24
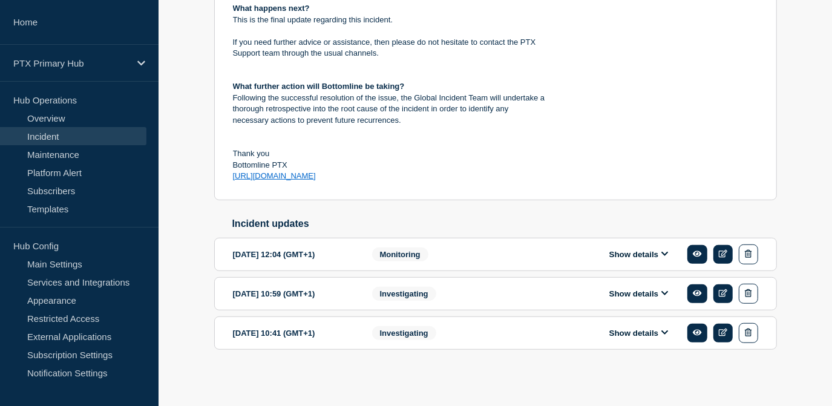
scroll to position [437, 0]
click at [626, 330] on button "Show details" at bounding box center [639, 333] width 67 height 10
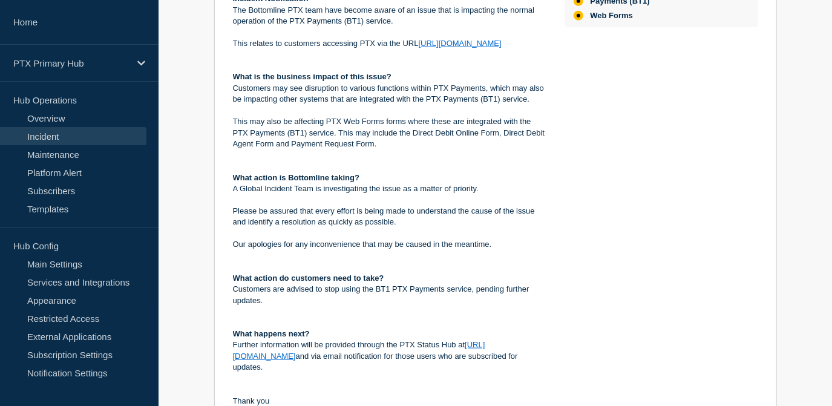
scroll to position [877, 0]
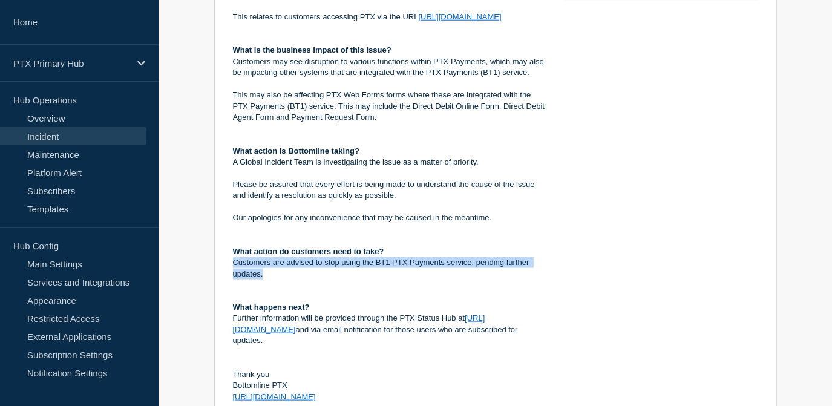
drag, startPoint x: 273, startPoint y: 295, endPoint x: 226, endPoint y: 289, distance: 48.3
click at [226, 289] on section "[DATE] 10:41 (GMT+1) Show details Investigating PTX Payments (BT1) - Service Di…" at bounding box center [495, 137] width 563 height 564
copy p "Customers are advised to stop using the BT1 PTX Payments service, pending furth…"
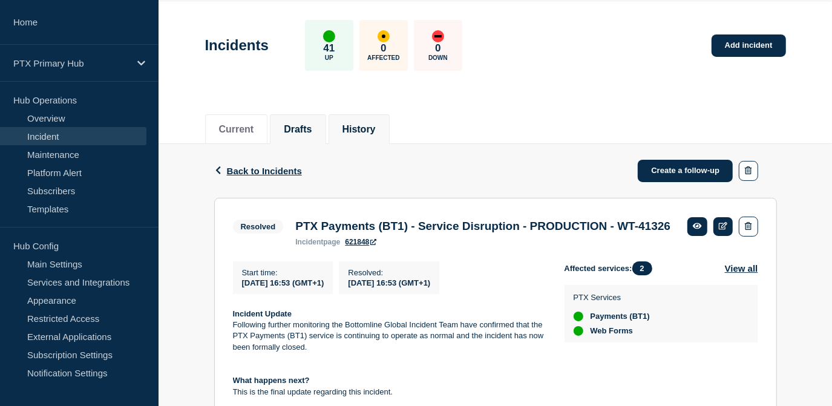
scroll to position [0, 0]
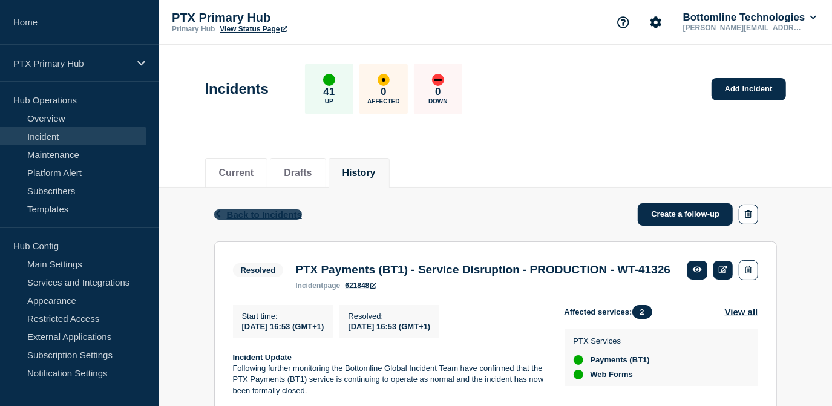
click at [273, 215] on span "Back to Incidents" at bounding box center [264, 214] width 75 height 10
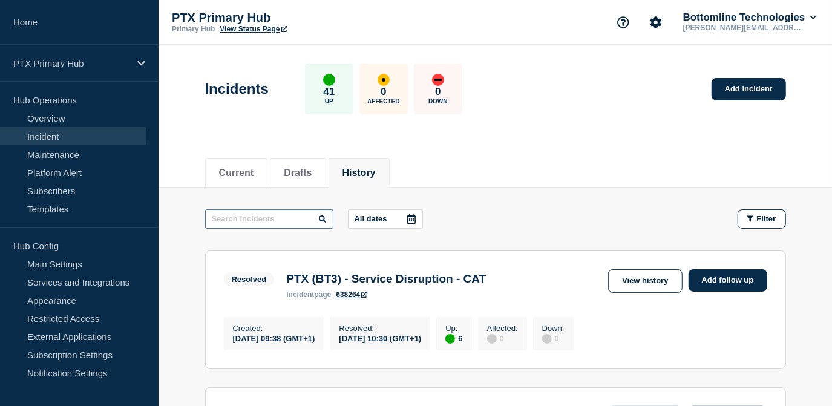
click at [294, 220] on input "text" at bounding box center [269, 218] width 128 height 19
type input "PTX Platform"
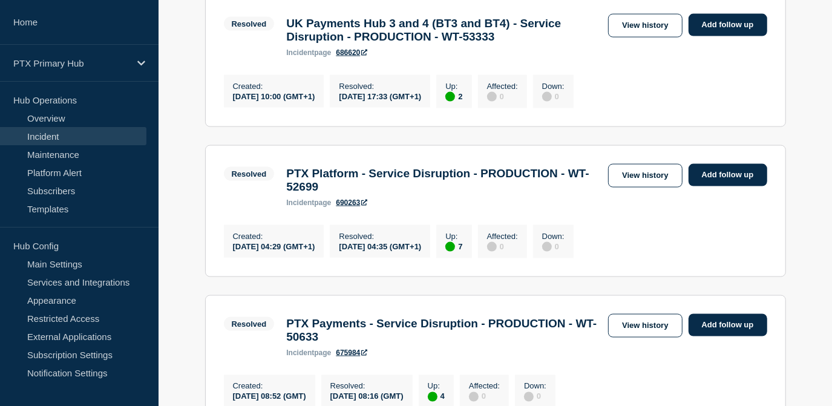
scroll to position [1210, 0]
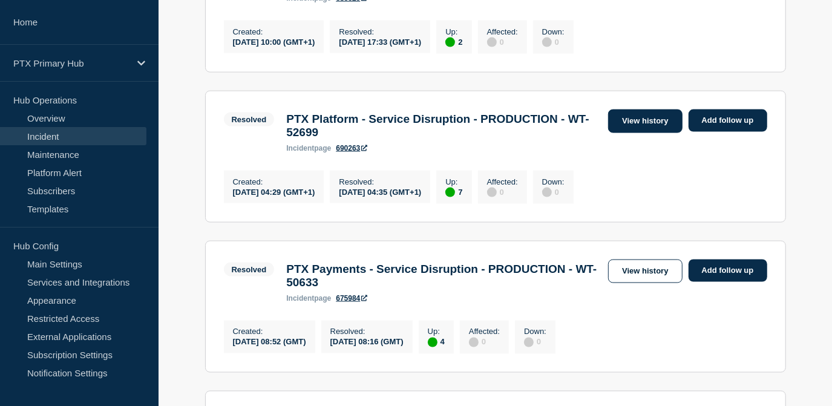
click at [632, 133] on link "View history" at bounding box center [645, 122] width 74 height 24
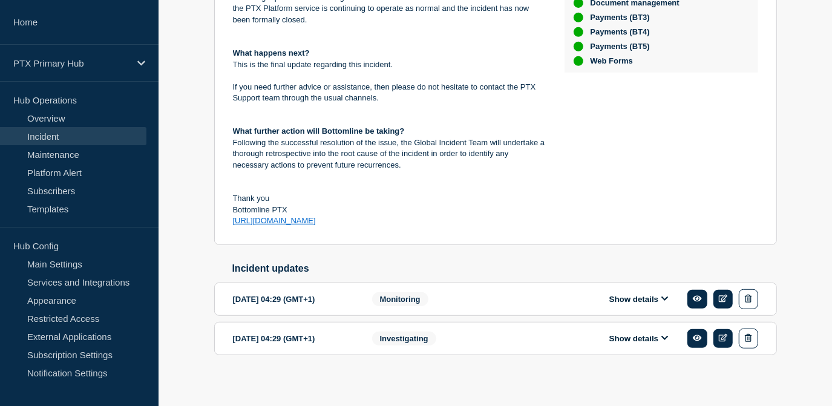
scroll to position [399, 0]
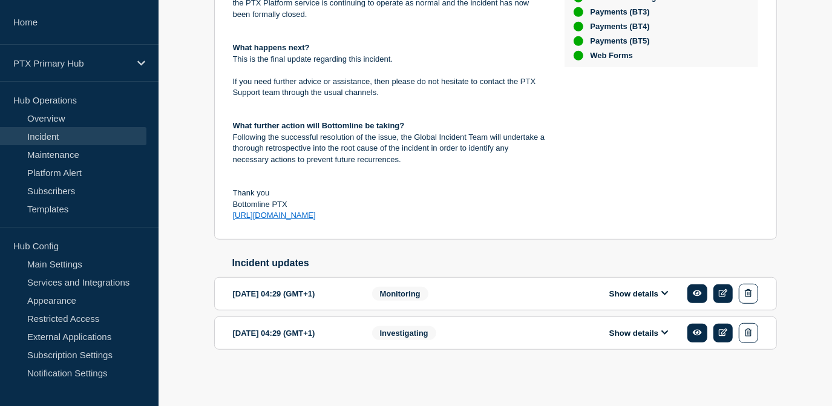
click at [629, 335] on button "Show details" at bounding box center [639, 333] width 67 height 10
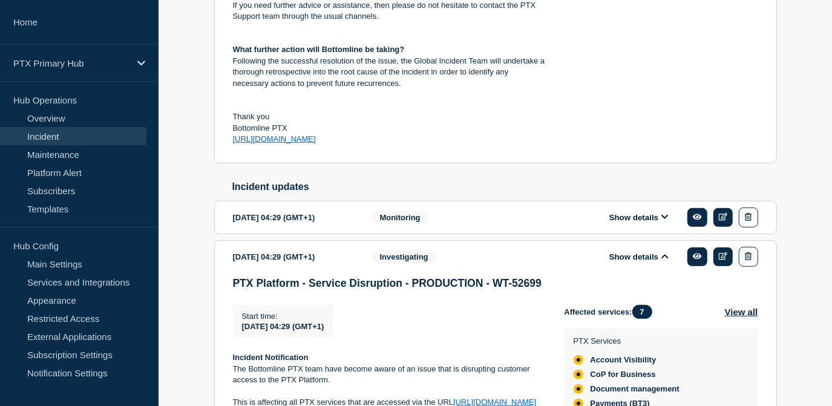
scroll to position [454, 0]
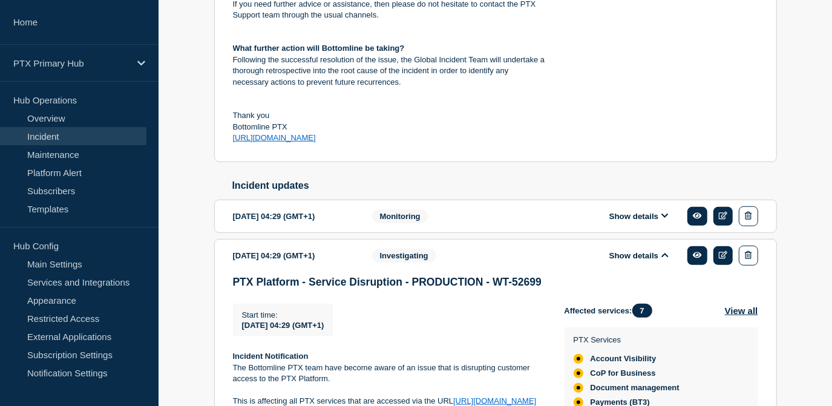
click at [628, 226] on div "Show details" at bounding box center [647, 216] width 221 height 20
click at [629, 221] on button "Show details" at bounding box center [639, 216] width 67 height 10
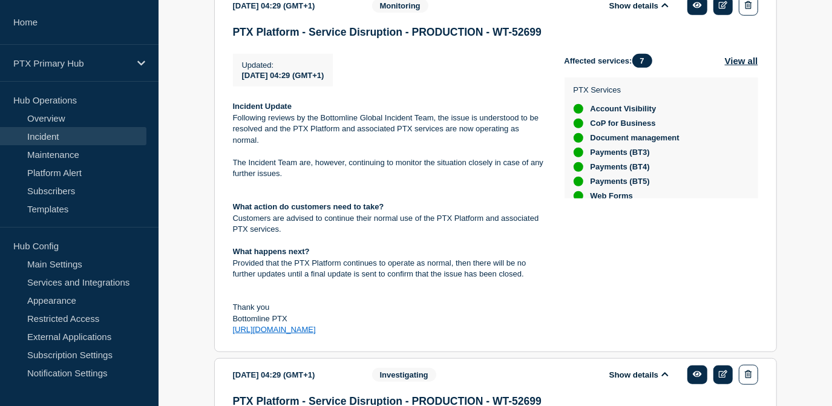
scroll to position [674, 0]
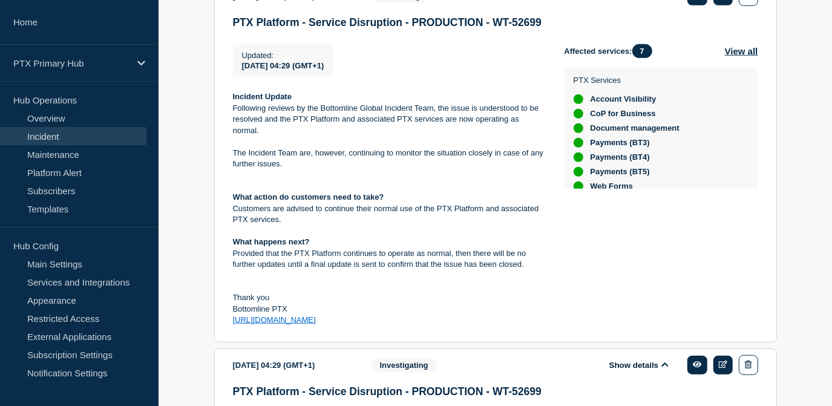
drag, startPoint x: 369, startPoint y: 357, endPoint x: 231, endPoint y: 125, distance: 270.0
click at [231, 125] on section "[DATE] 04:29 (GMT+1) Show details Monitoring PTX Platform - Service Disruption …" at bounding box center [495, 160] width 563 height 363
copy div "Incident Update Following reviews by the Bottomline Global Incident Team, the i…"
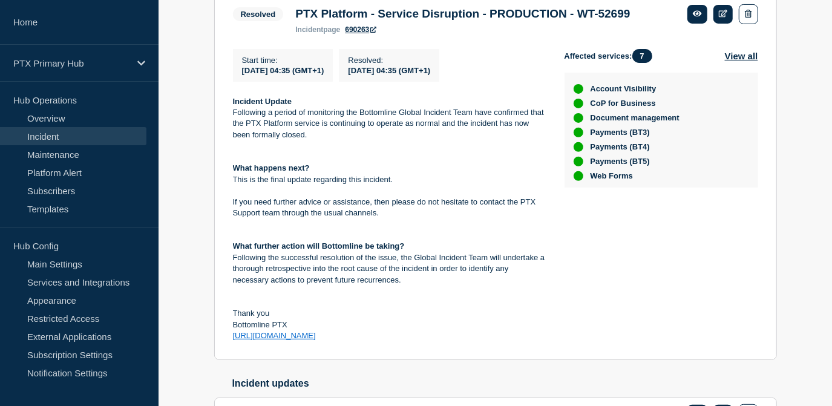
scroll to position [275, 0]
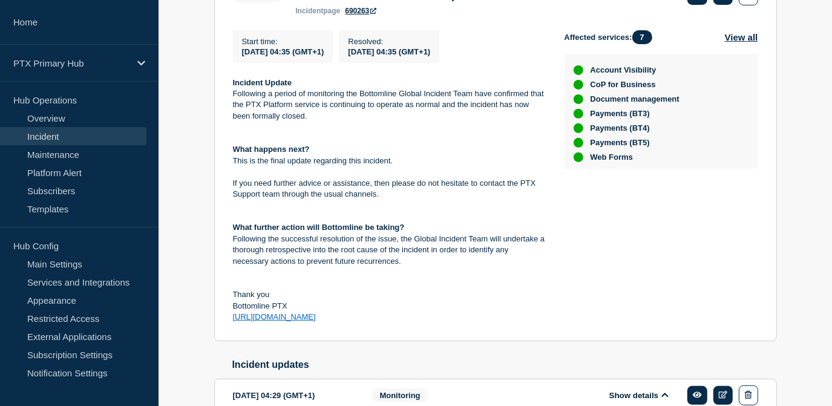
drag, startPoint x: 347, startPoint y: 341, endPoint x: 223, endPoint y: 107, distance: 265.0
click at [223, 107] on section "Resolved PTX Platform - Service Disruption - PRODUCTION - WT-52699 incident pag…" at bounding box center [495, 154] width 563 height 375
copy div "Incident Update Following a period of monitoring the Bottomline Global Incident…"
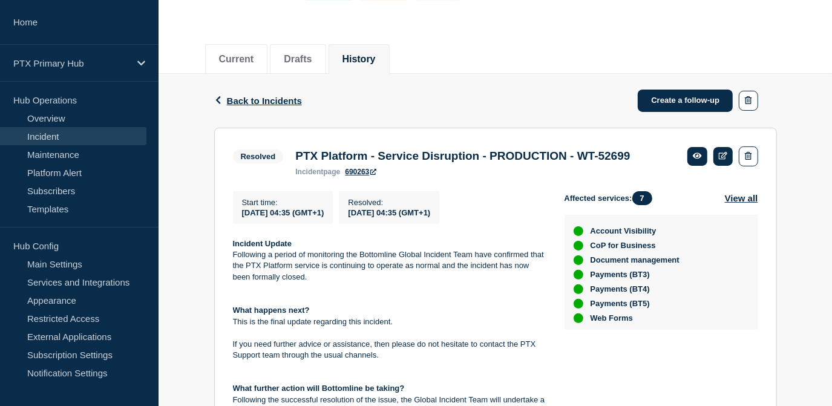
scroll to position [110, 0]
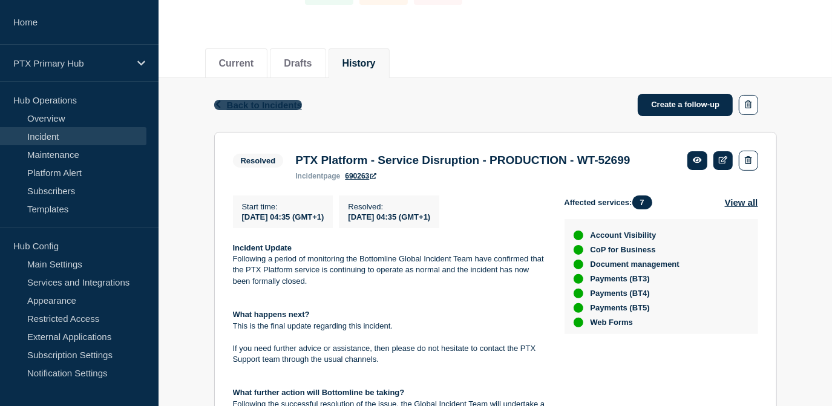
click at [289, 103] on span "Back to Incidents" at bounding box center [264, 105] width 75 height 10
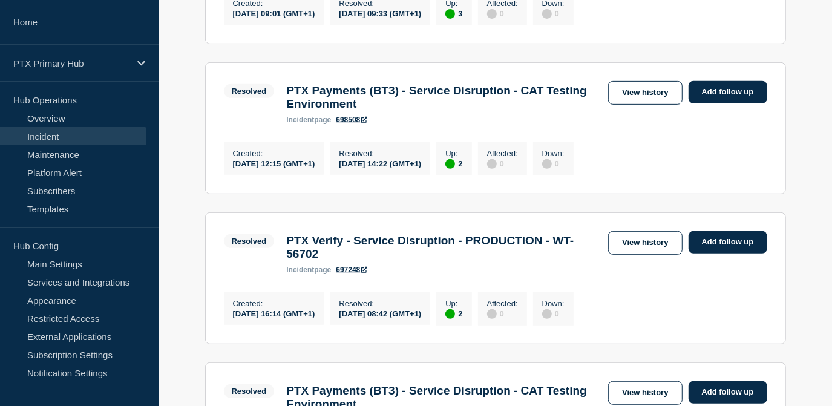
scroll to position [495, 0]
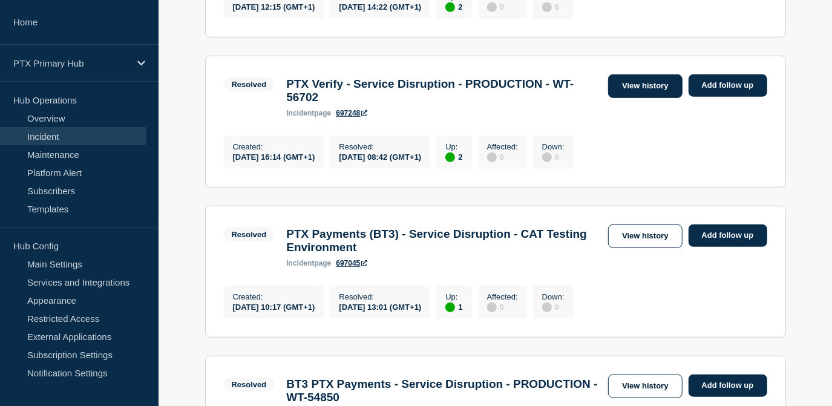
click at [626, 98] on link "View history" at bounding box center [645, 86] width 74 height 24
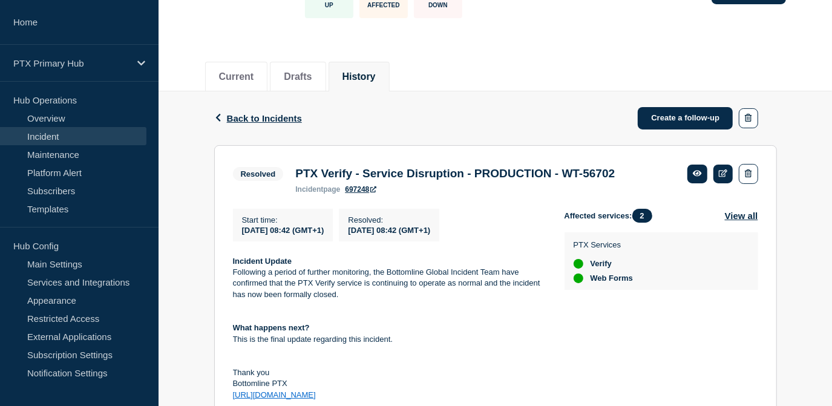
scroll to position [96, 0]
click at [279, 117] on span "Back to Incidents" at bounding box center [264, 119] width 75 height 10
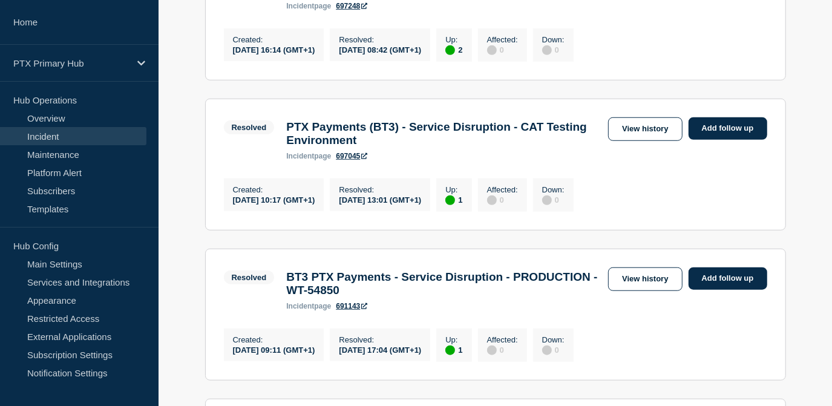
scroll to position [605, 0]
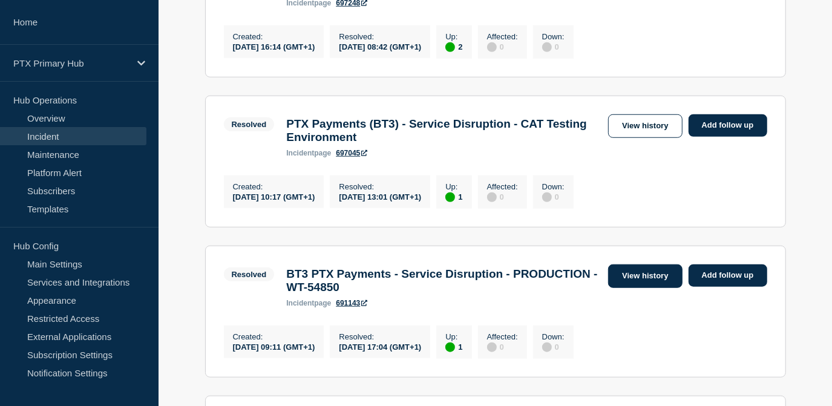
click at [639, 288] on link "View history" at bounding box center [645, 276] width 74 height 24
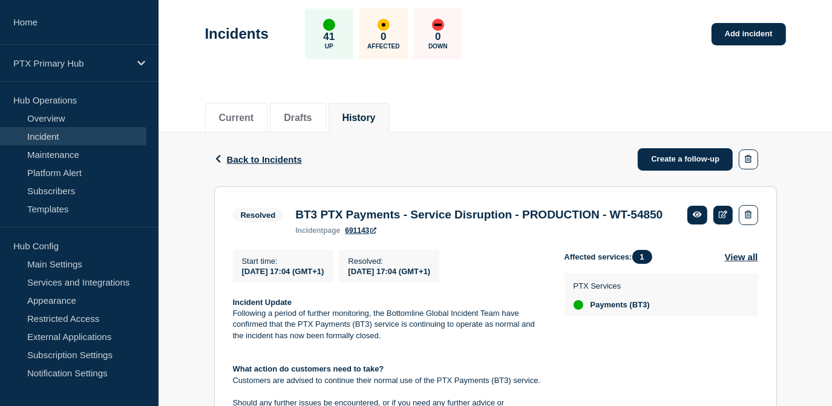
scroll to position [54, 0]
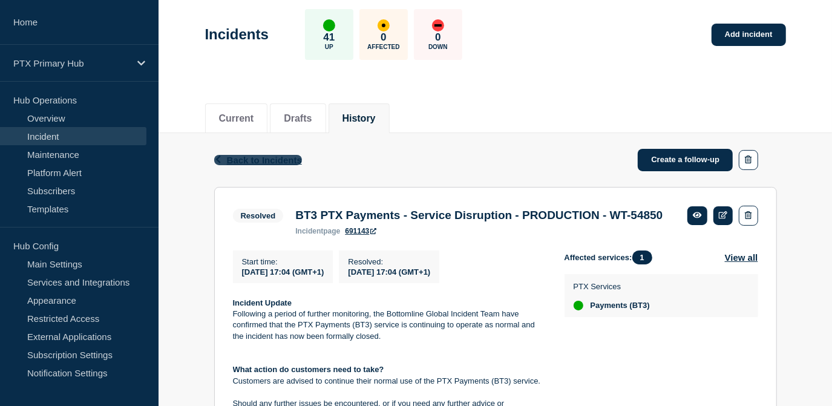
click at [284, 157] on span "Back to Incidents" at bounding box center [264, 160] width 75 height 10
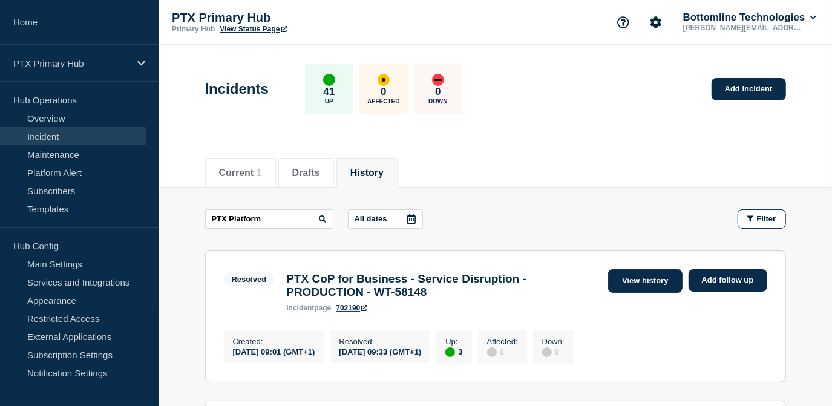
click at [650, 285] on link "View history" at bounding box center [645, 281] width 74 height 24
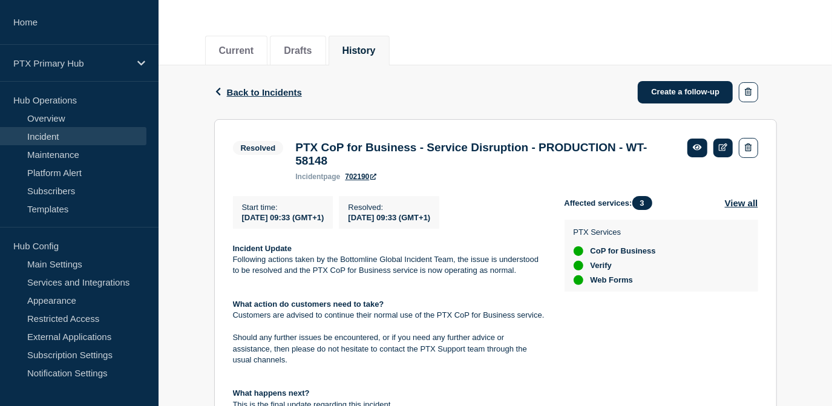
scroll to position [110, 0]
